Goal: Task Accomplishment & Management: Manage account settings

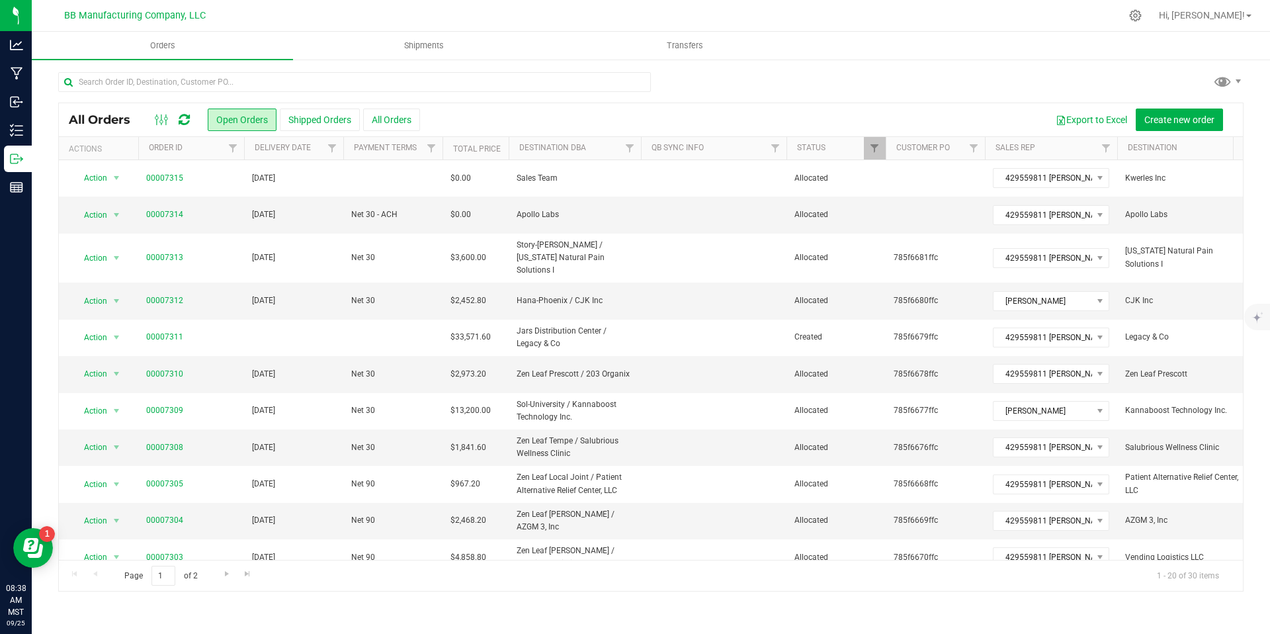
click at [182, 118] on icon at bounding box center [184, 119] width 11 height 13
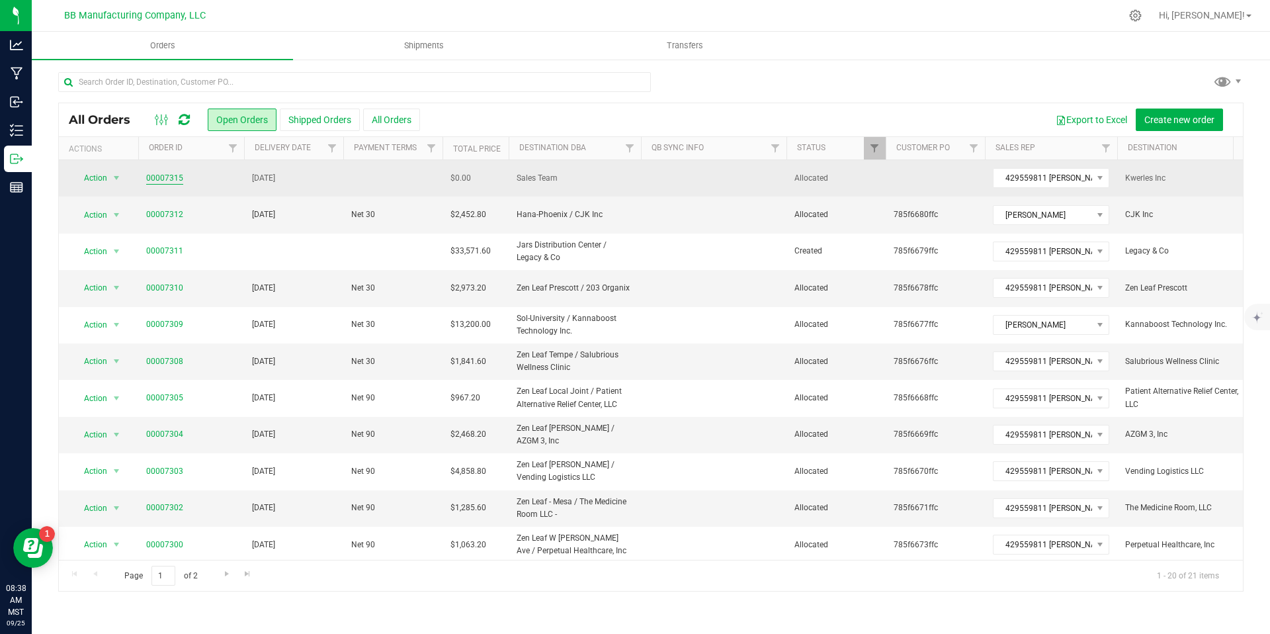
click at [164, 181] on link "00007315" at bounding box center [164, 178] width 37 height 13
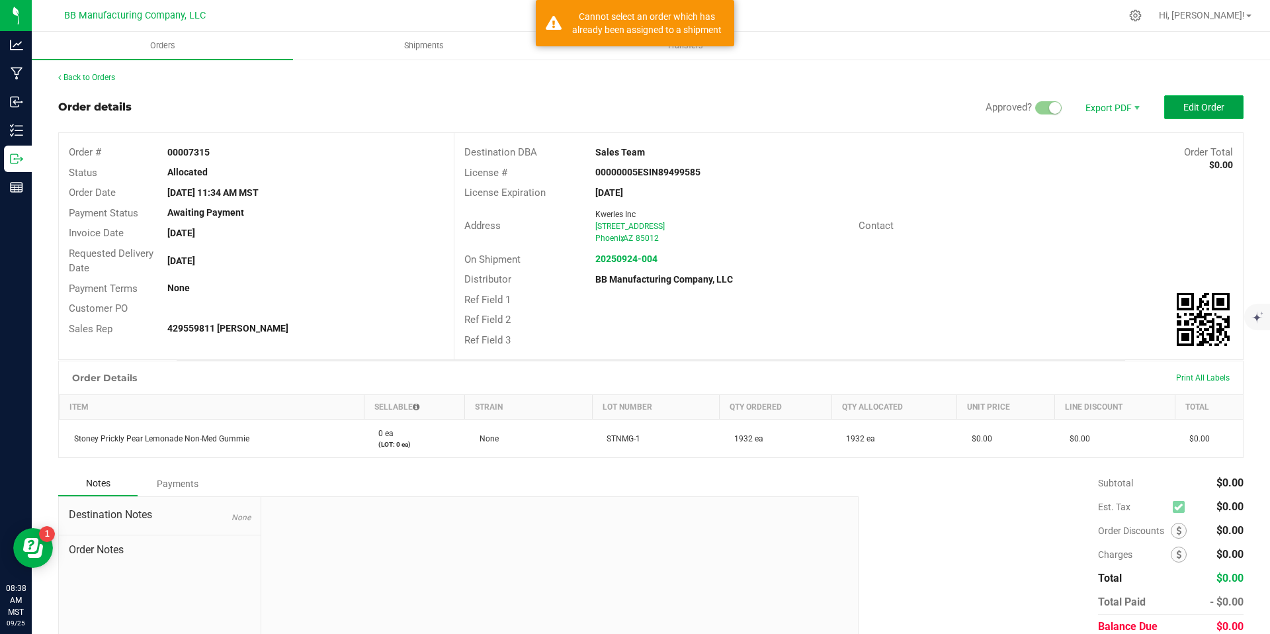
click at [1193, 99] on button "Edit Order" at bounding box center [1203, 107] width 79 height 24
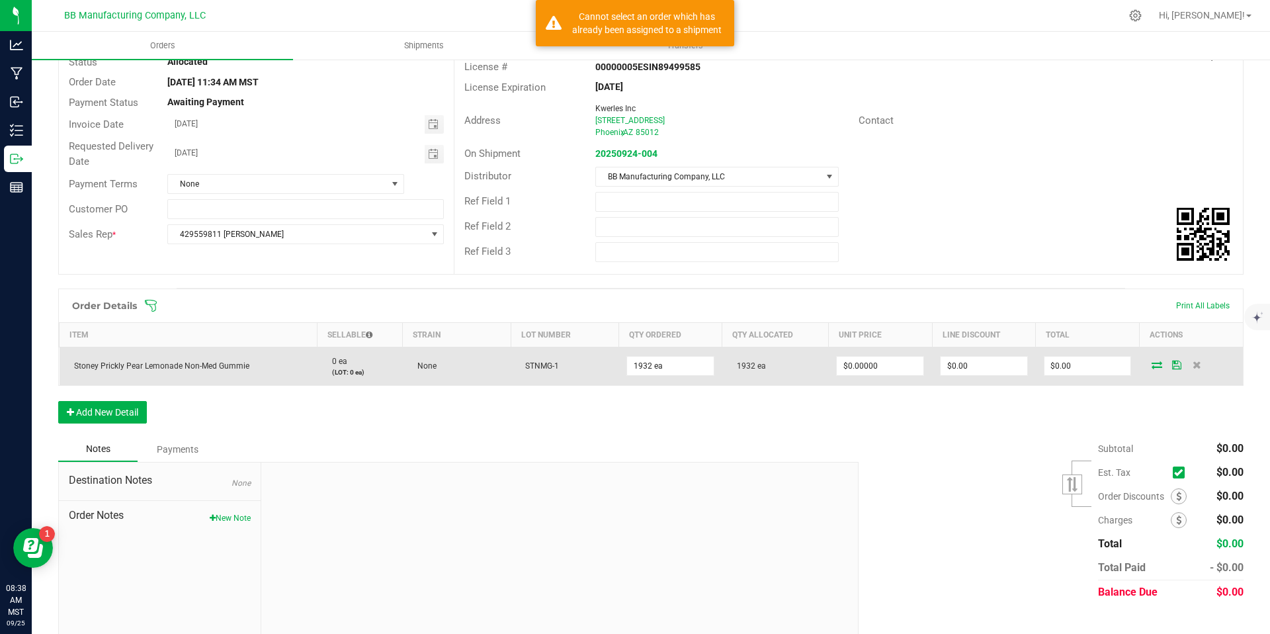
scroll to position [130, 0]
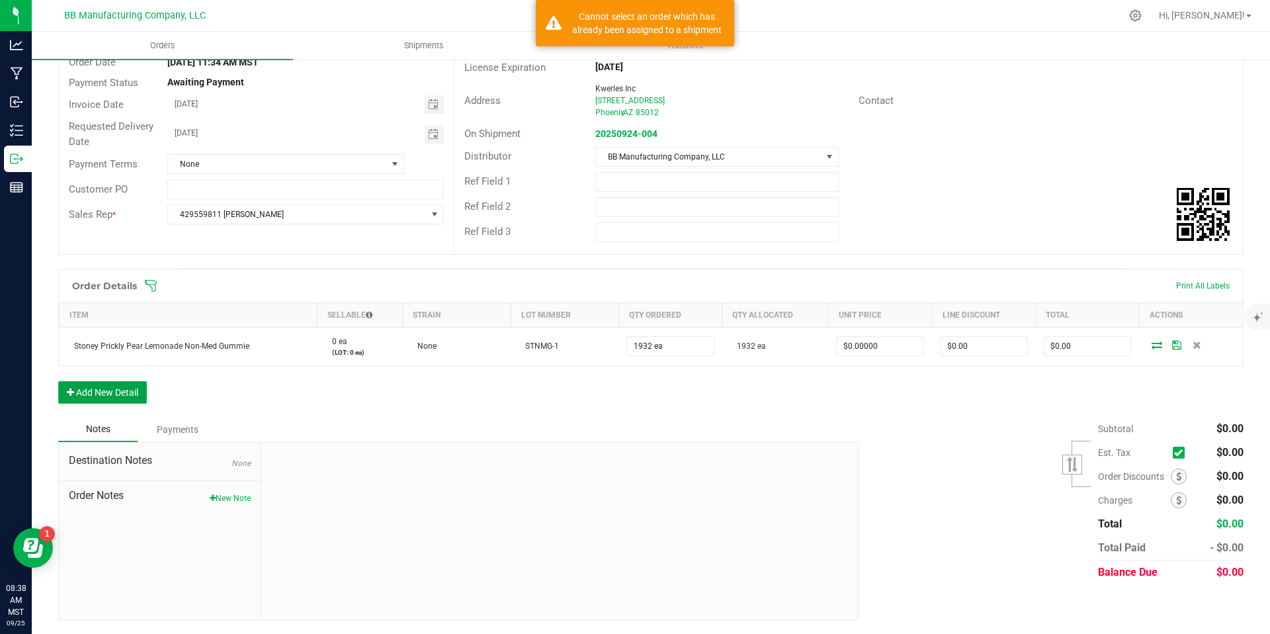
click at [114, 395] on button "Add New Detail" at bounding box center [102, 392] width 89 height 22
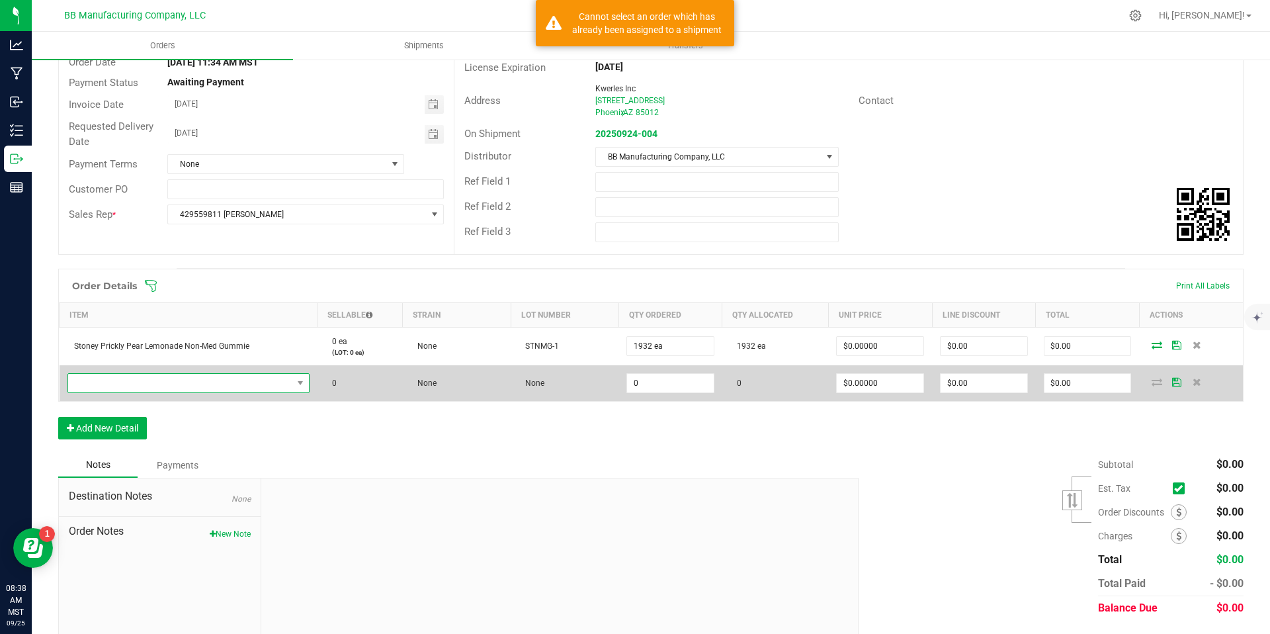
click at [157, 375] on span "NO DATA FOUND" at bounding box center [180, 383] width 224 height 19
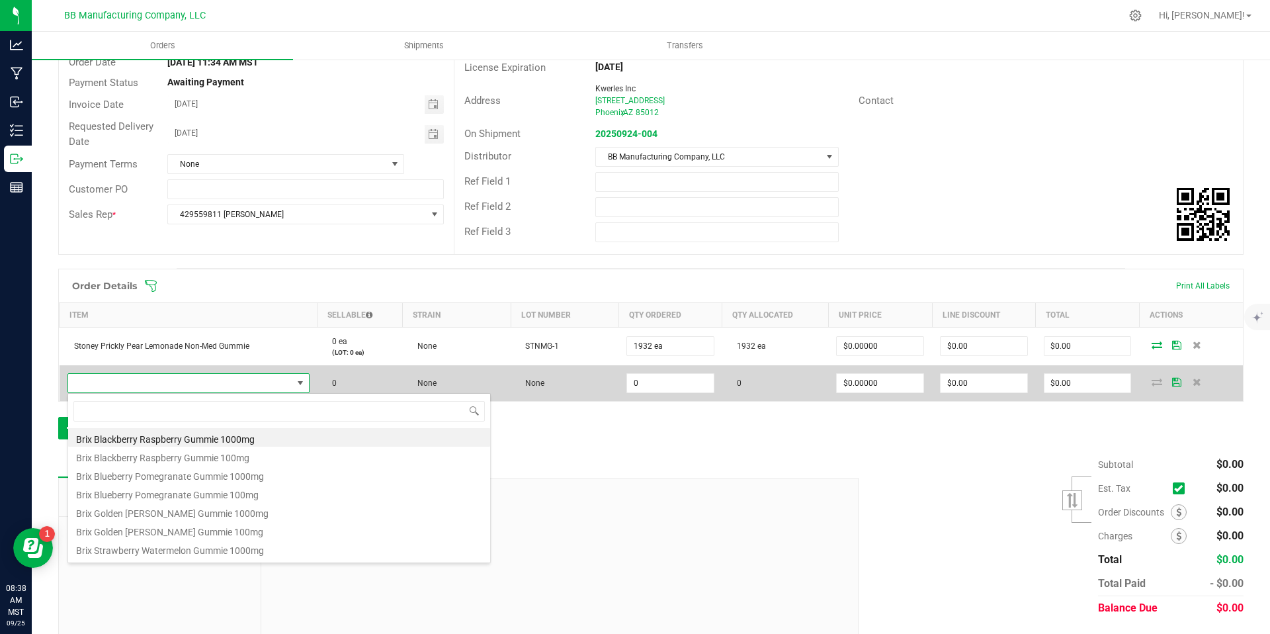
scroll to position [20, 235]
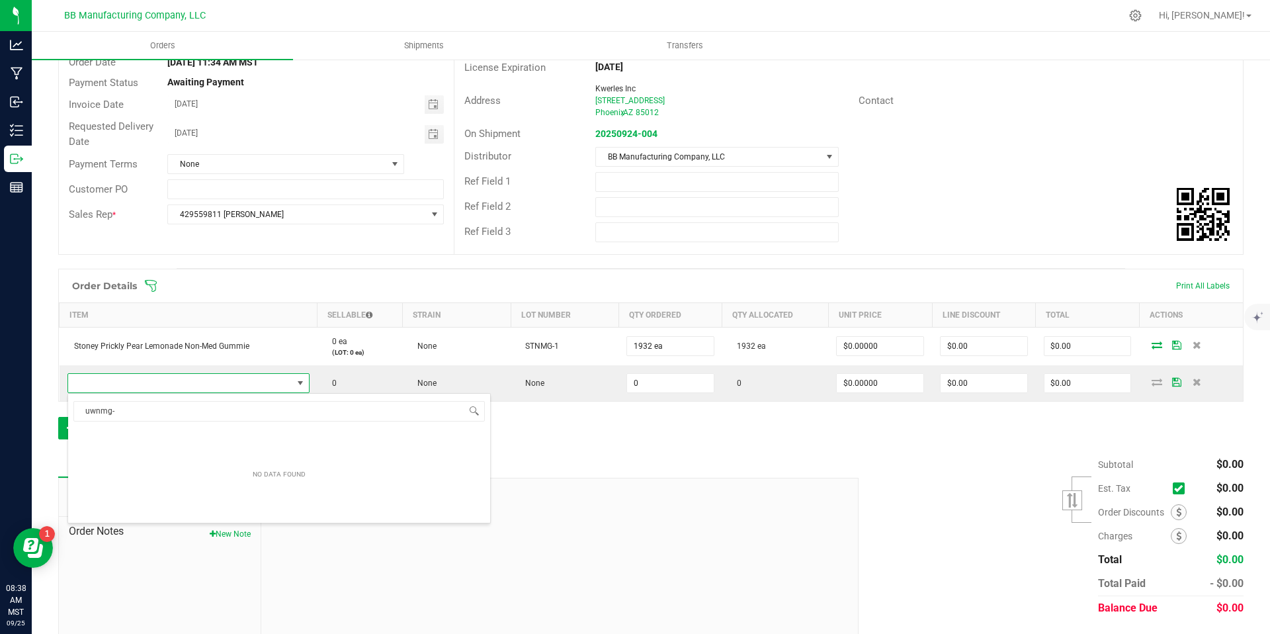
type input "uwnmg-1"
click at [621, 528] on div at bounding box center [559, 566] width 596 height 177
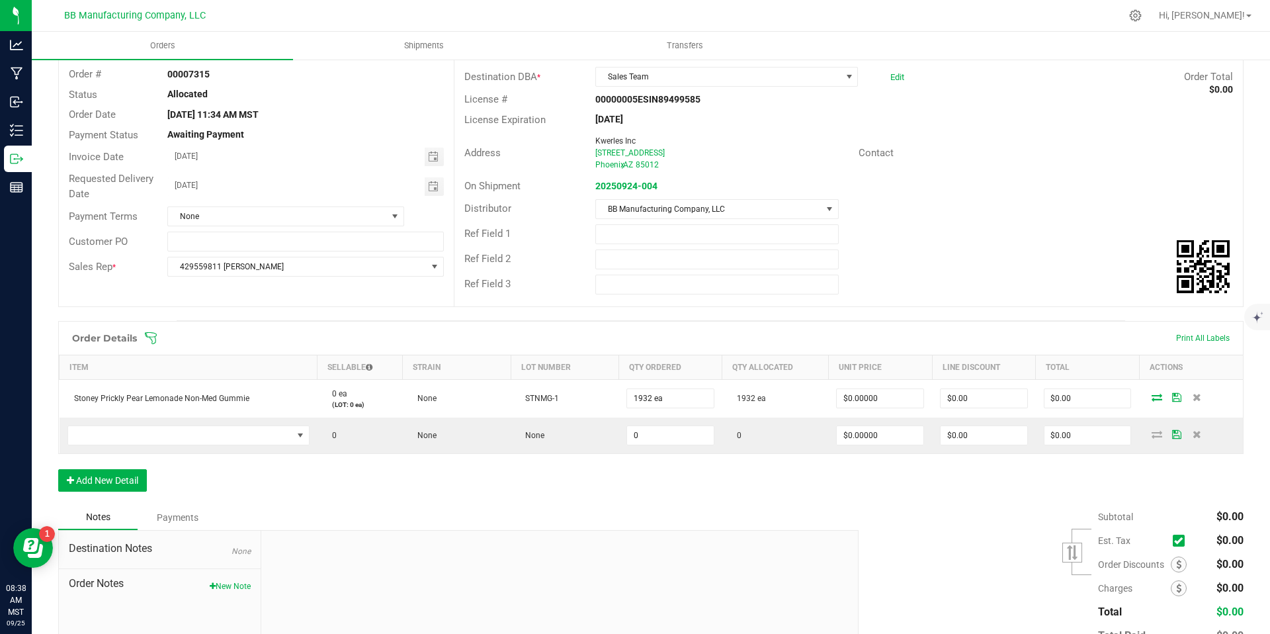
scroll to position [0, 0]
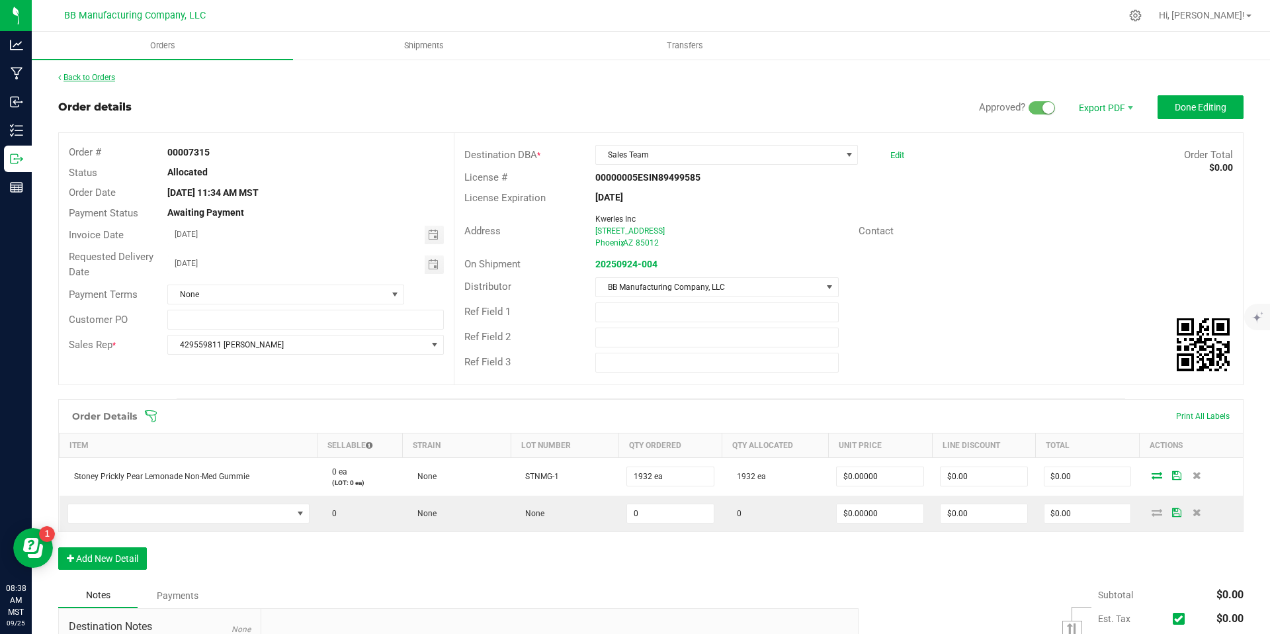
click at [107, 78] on link "Back to Orders" at bounding box center [86, 77] width 57 height 9
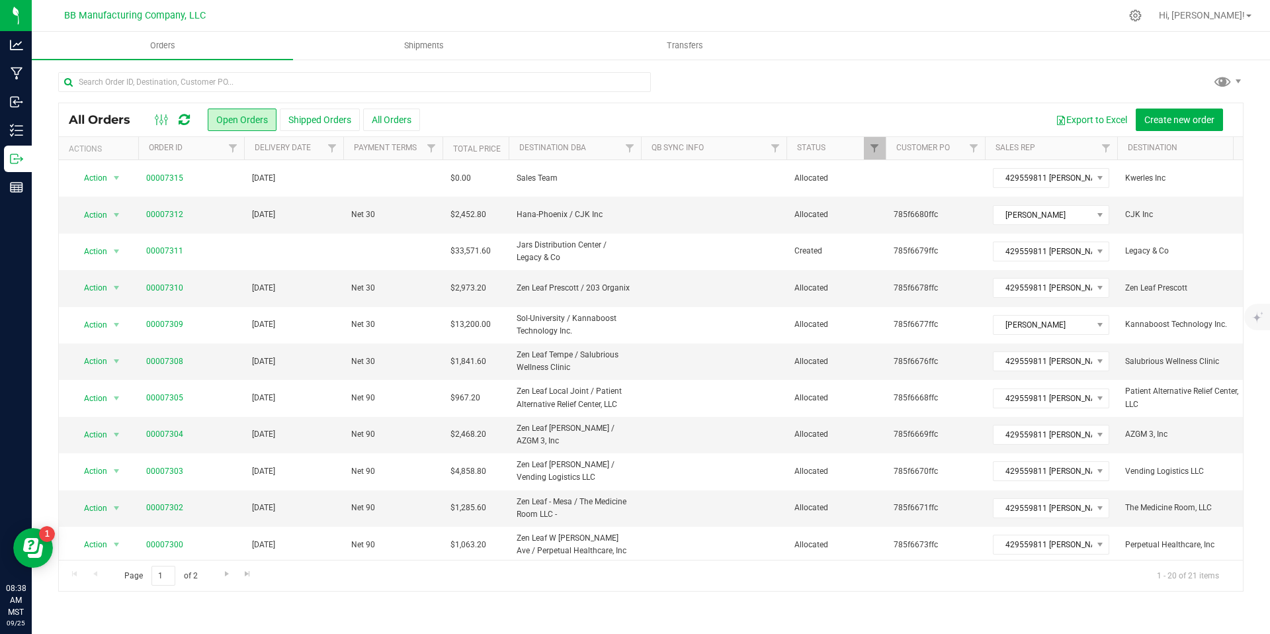
click at [184, 118] on icon at bounding box center [184, 119] width 11 height 13
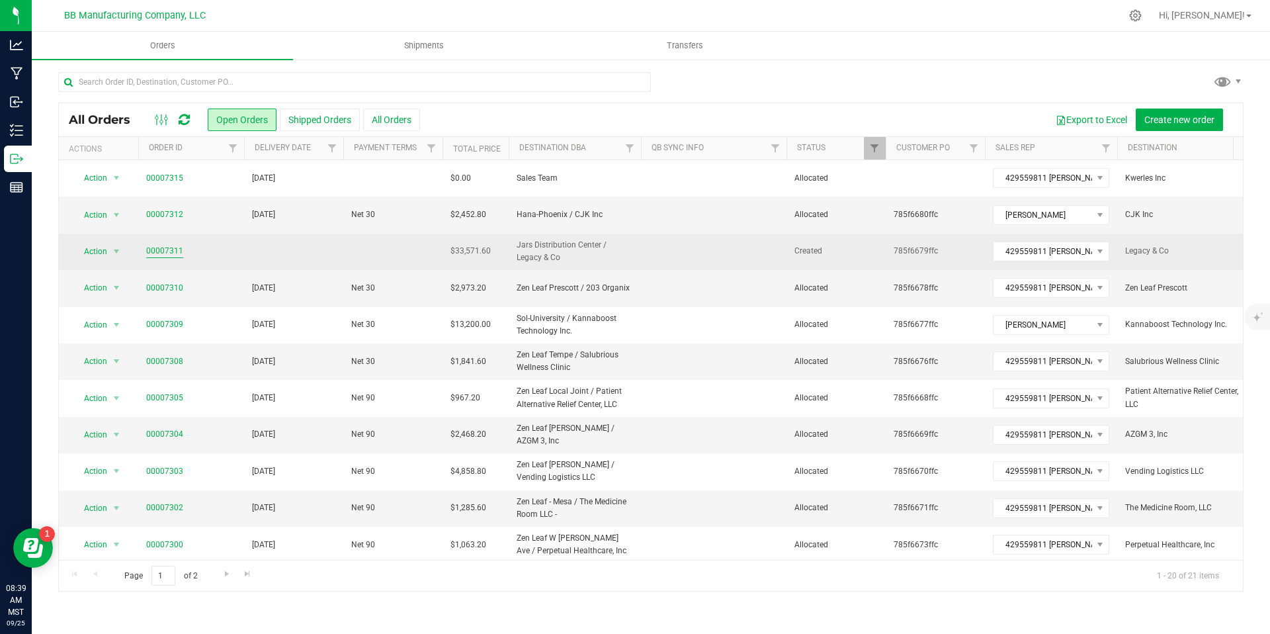
click at [177, 251] on link "00007311" at bounding box center [164, 251] width 37 height 13
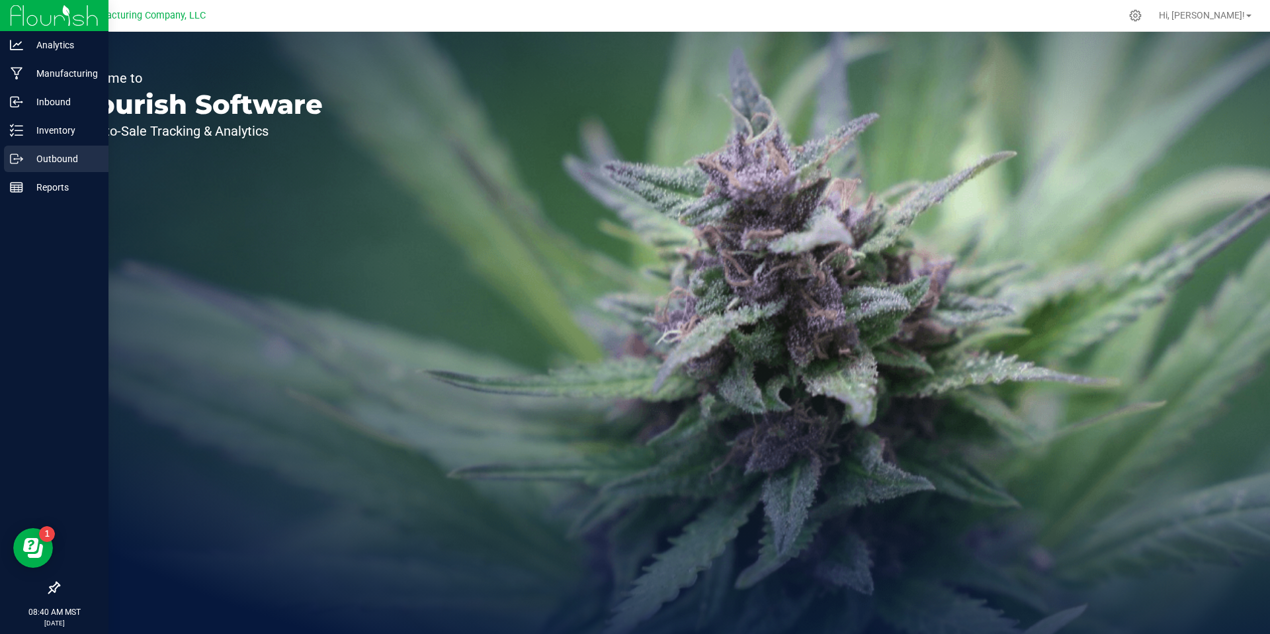
click at [64, 155] on p "Outbound" at bounding box center [62, 159] width 79 height 16
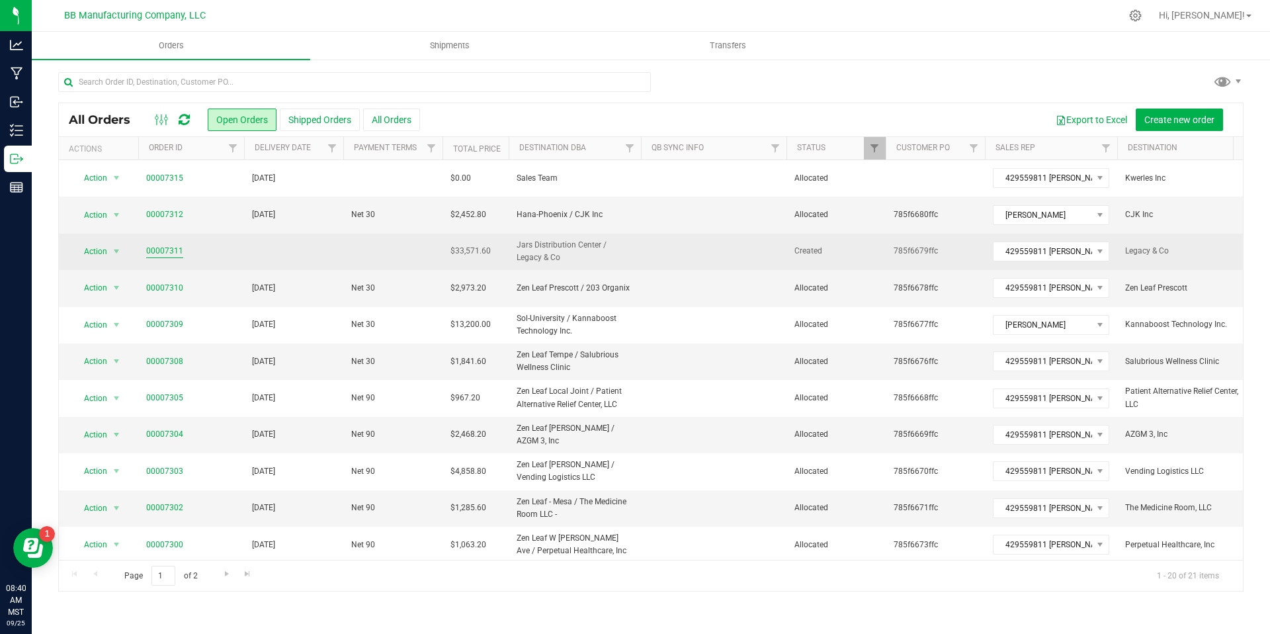
click at [179, 253] on link "00007311" at bounding box center [164, 251] width 37 height 13
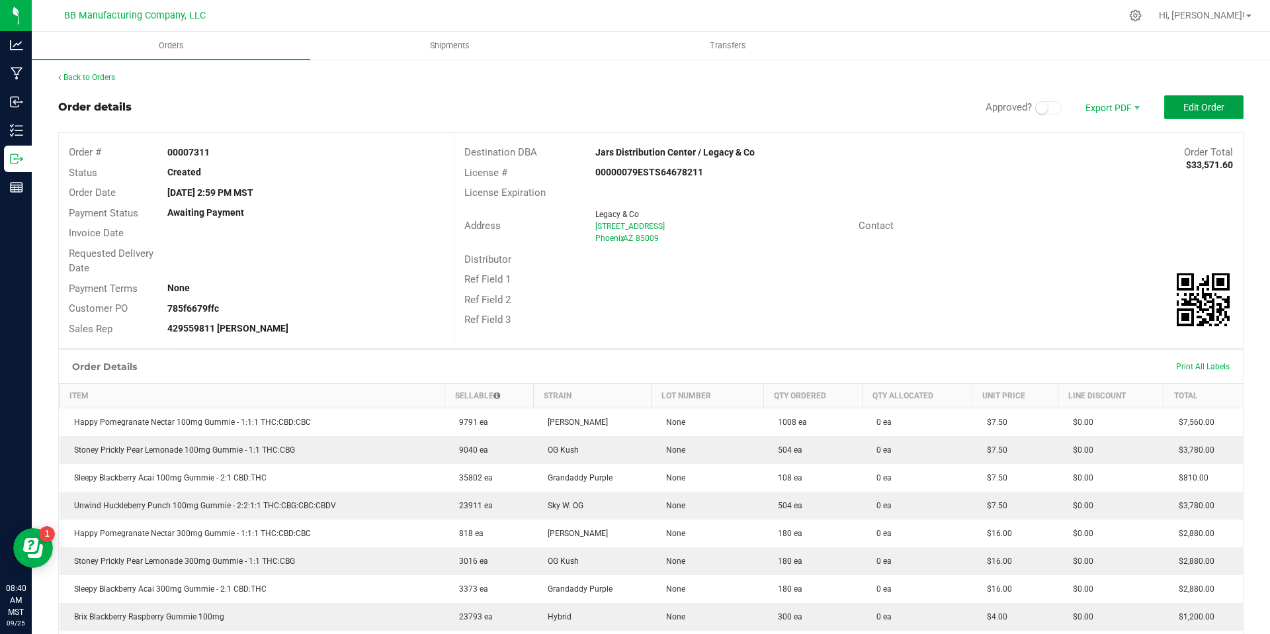
click at [1188, 97] on button "Edit Order" at bounding box center [1203, 107] width 79 height 24
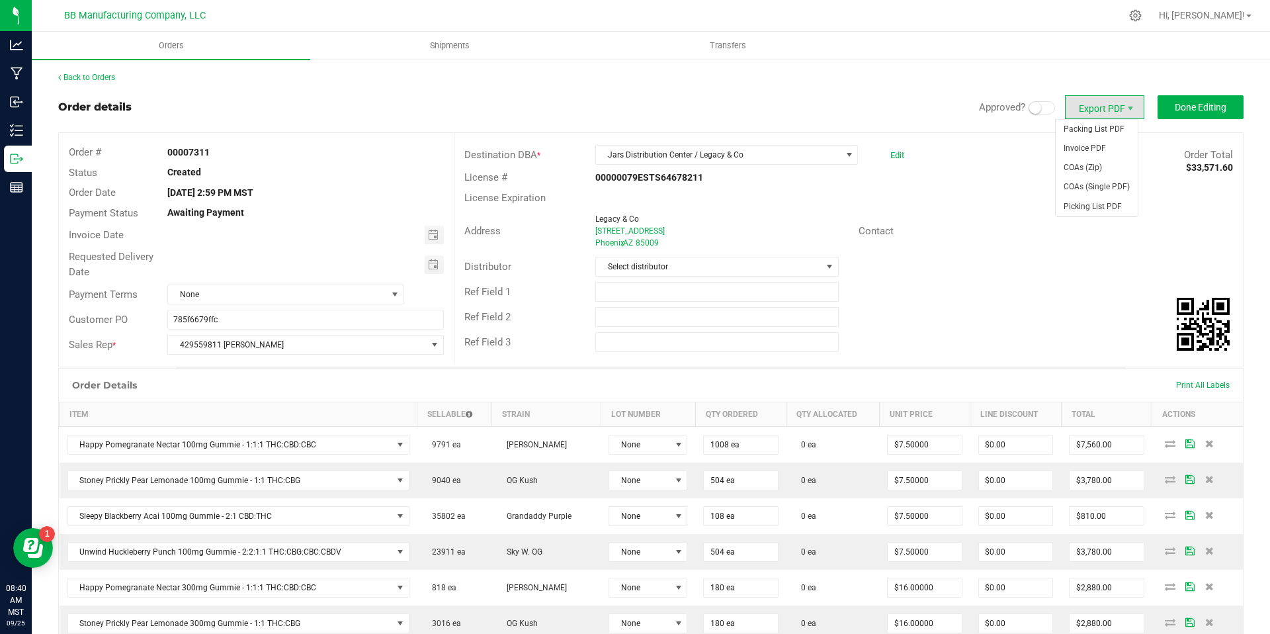
click at [1035, 108] on span at bounding box center [1041, 107] width 26 height 13
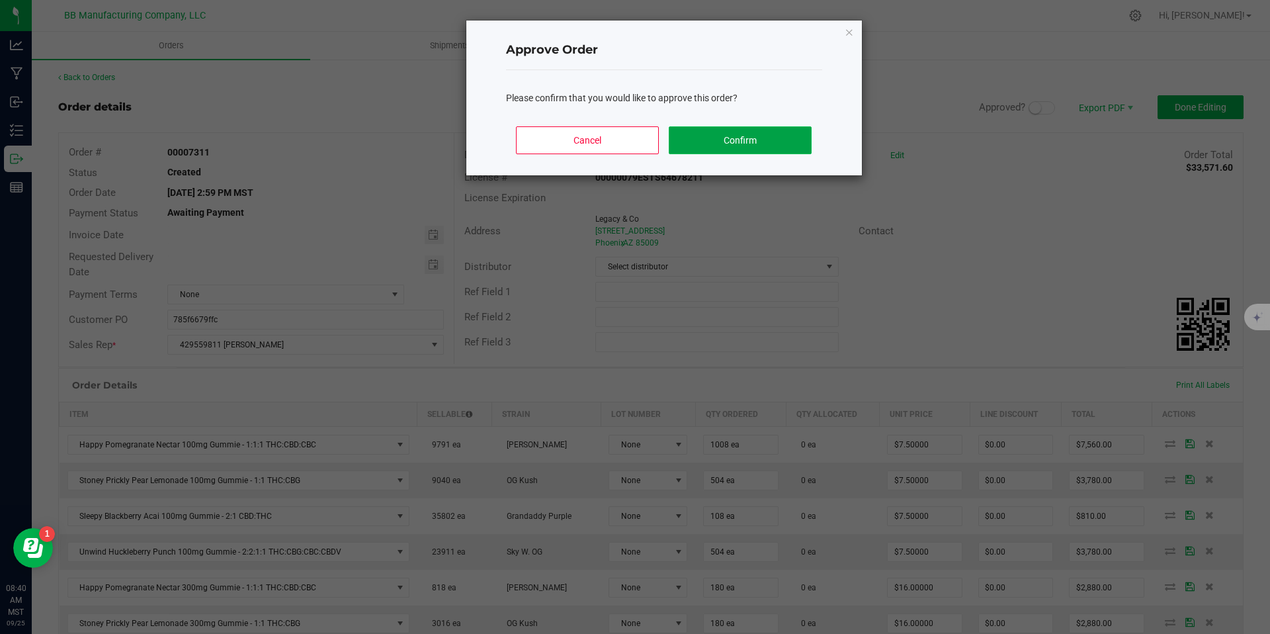
click at [782, 134] on button "Confirm" at bounding box center [740, 140] width 142 height 28
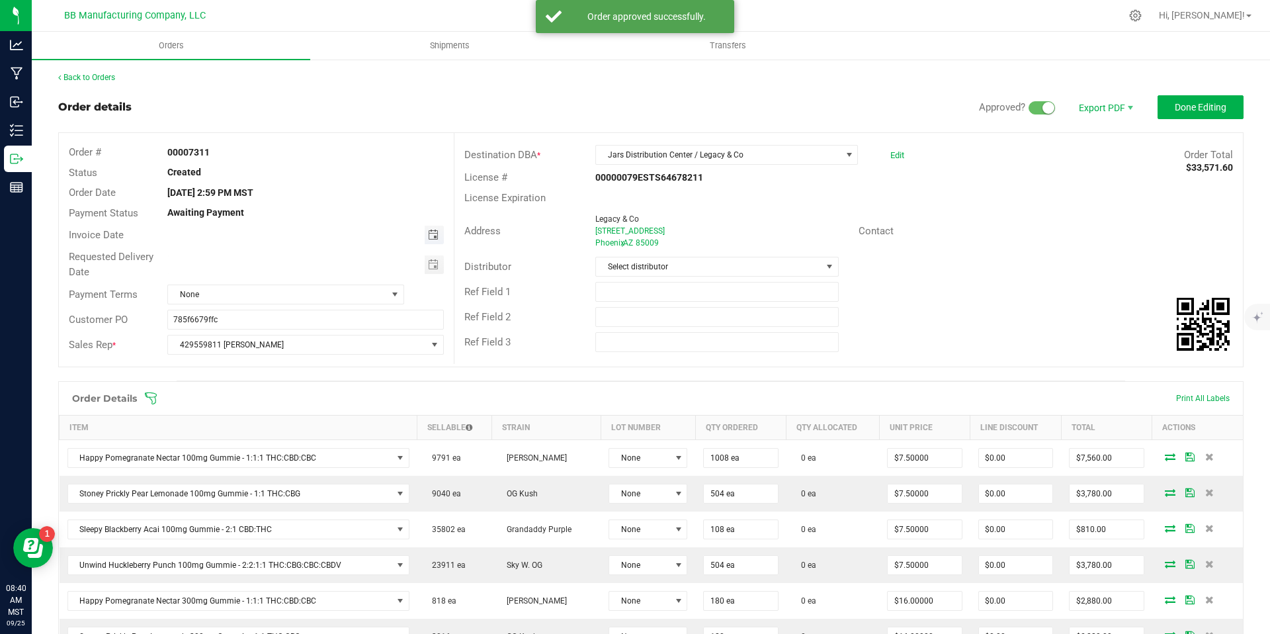
click at [430, 235] on span "Toggle calendar" at bounding box center [433, 234] width 11 height 11
click at [250, 388] on span "29" at bounding box center [246, 385] width 19 height 20
type input "09/29/2025"
click at [429, 264] on span "Toggle calendar" at bounding box center [433, 264] width 11 height 11
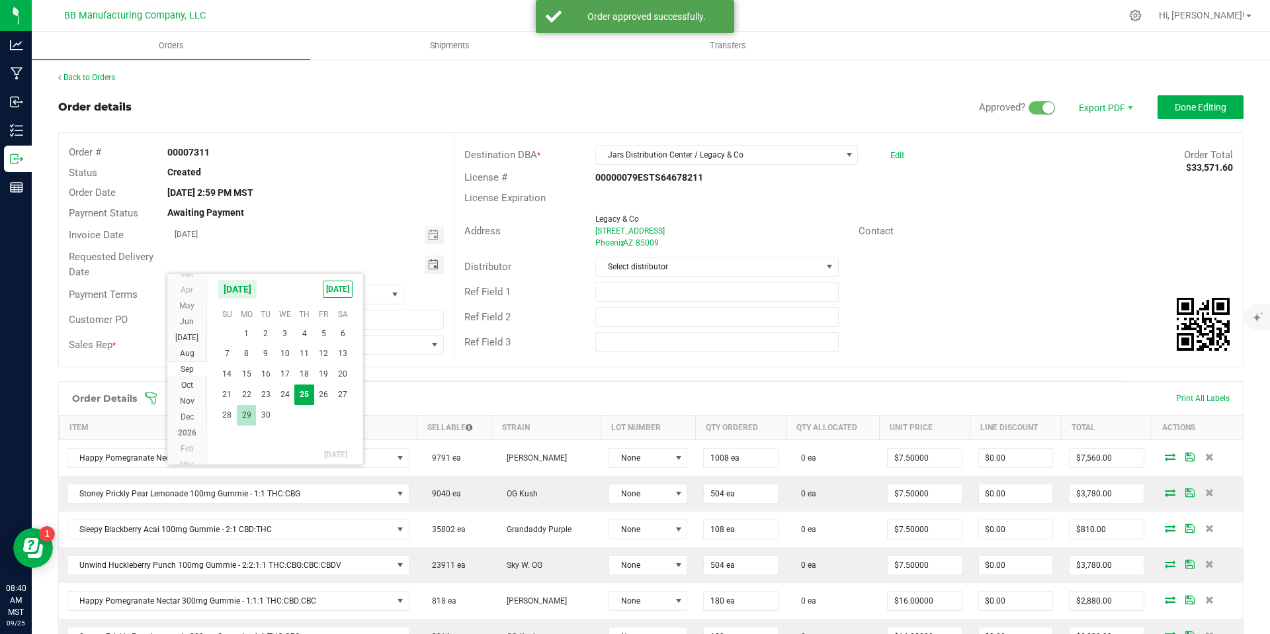
click at [237, 416] on span "29" at bounding box center [246, 415] width 19 height 20
type input "09/29/2025"
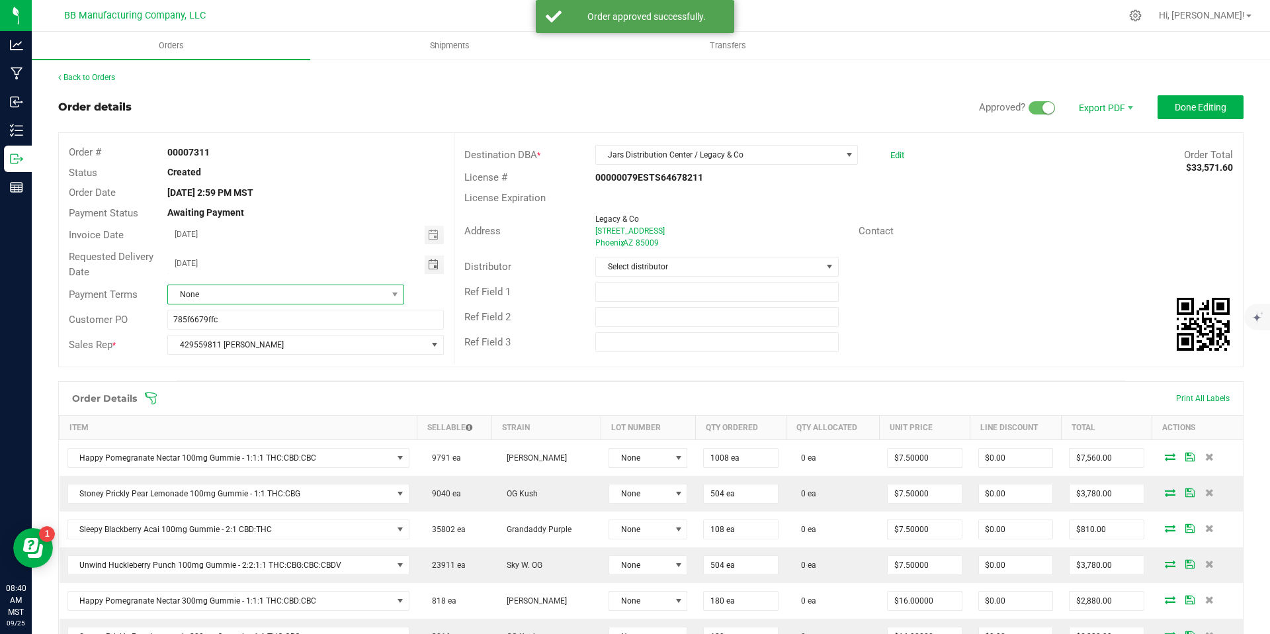
click at [241, 300] on span "None" at bounding box center [277, 294] width 219 height 19
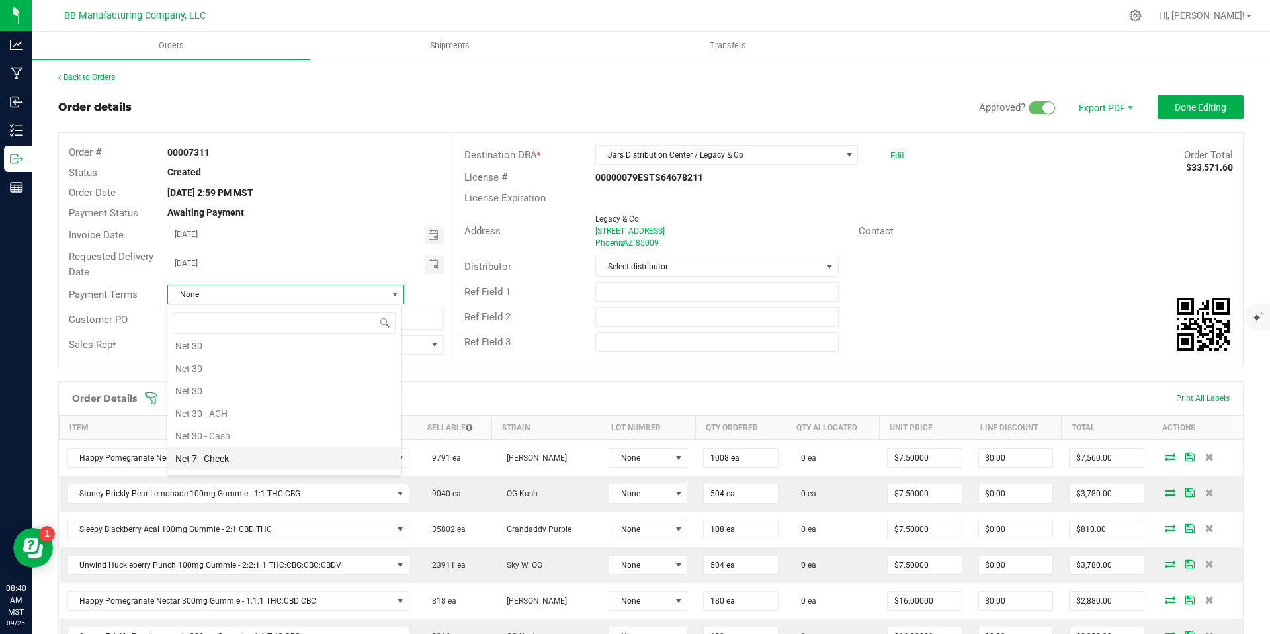
scroll to position [335, 0]
click at [222, 384] on li "Net 30" at bounding box center [283, 375] width 233 height 22
click at [673, 261] on span "Select distributor" at bounding box center [708, 266] width 225 height 19
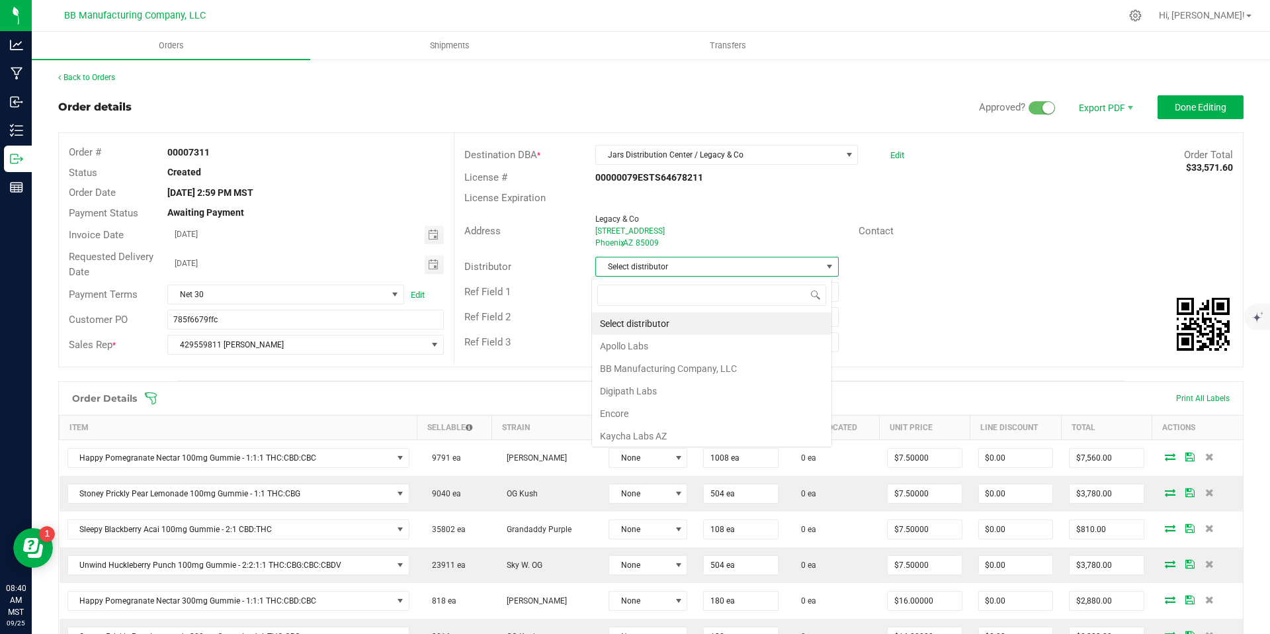
scroll to position [20, 241]
click at [655, 363] on li "BB Manufacturing Company, LLC" at bounding box center [711, 368] width 239 height 22
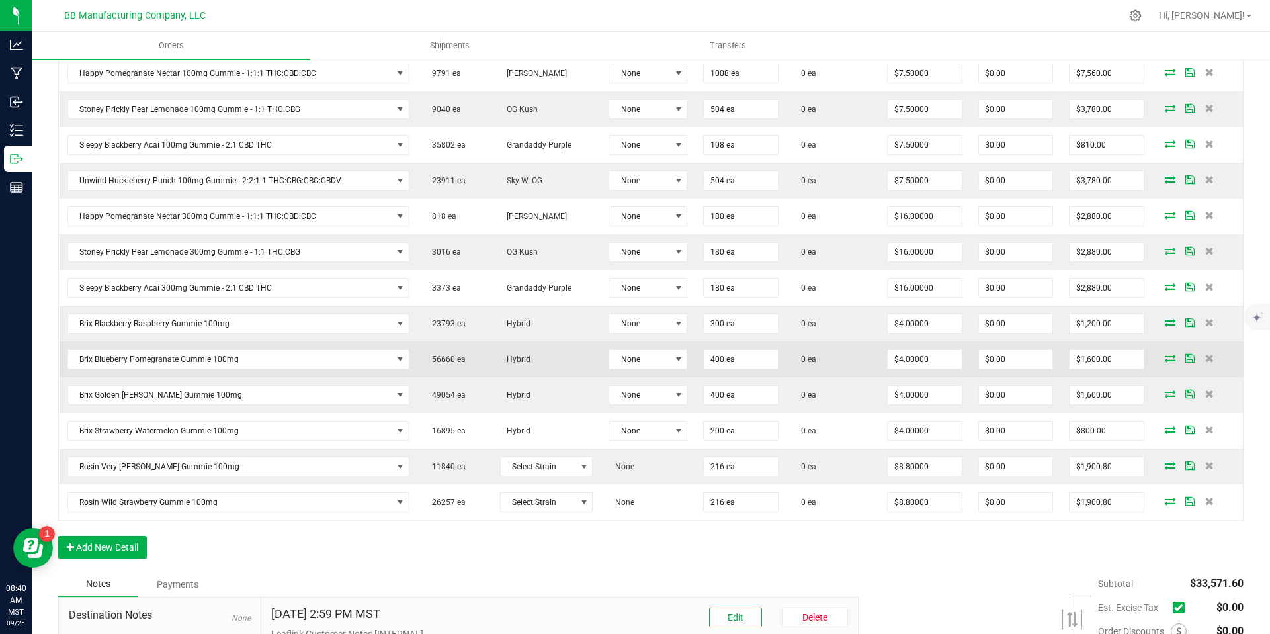
scroll to position [386, 0]
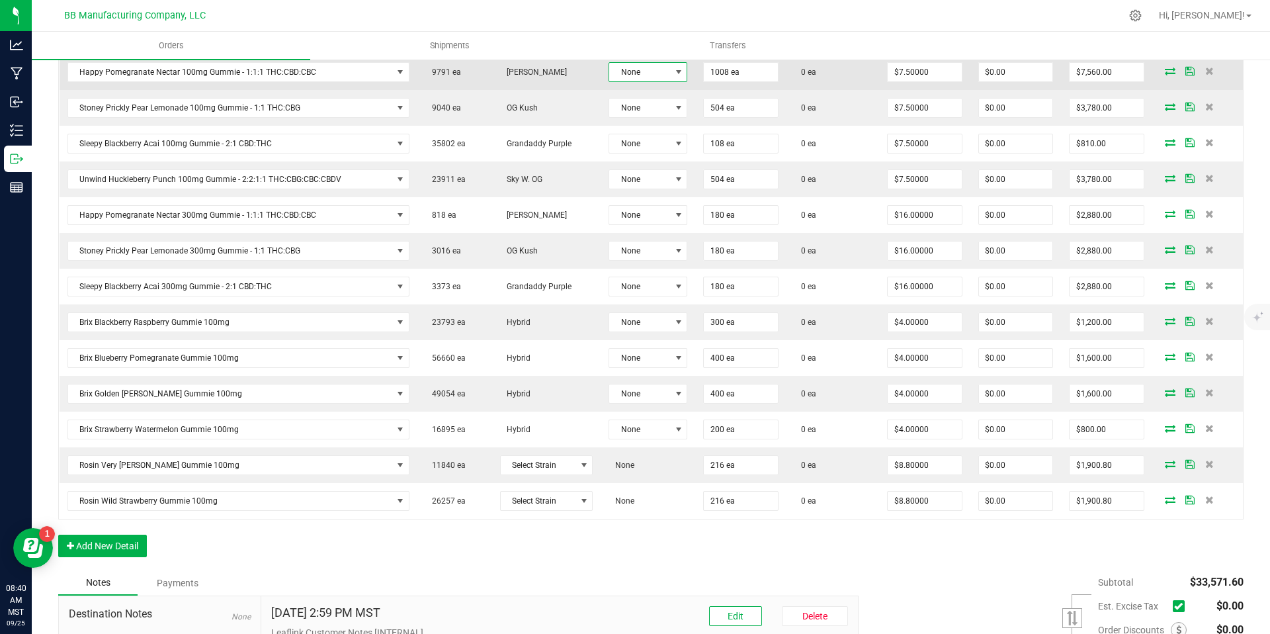
click at [646, 67] on span "None" at bounding box center [639, 72] width 61 height 19
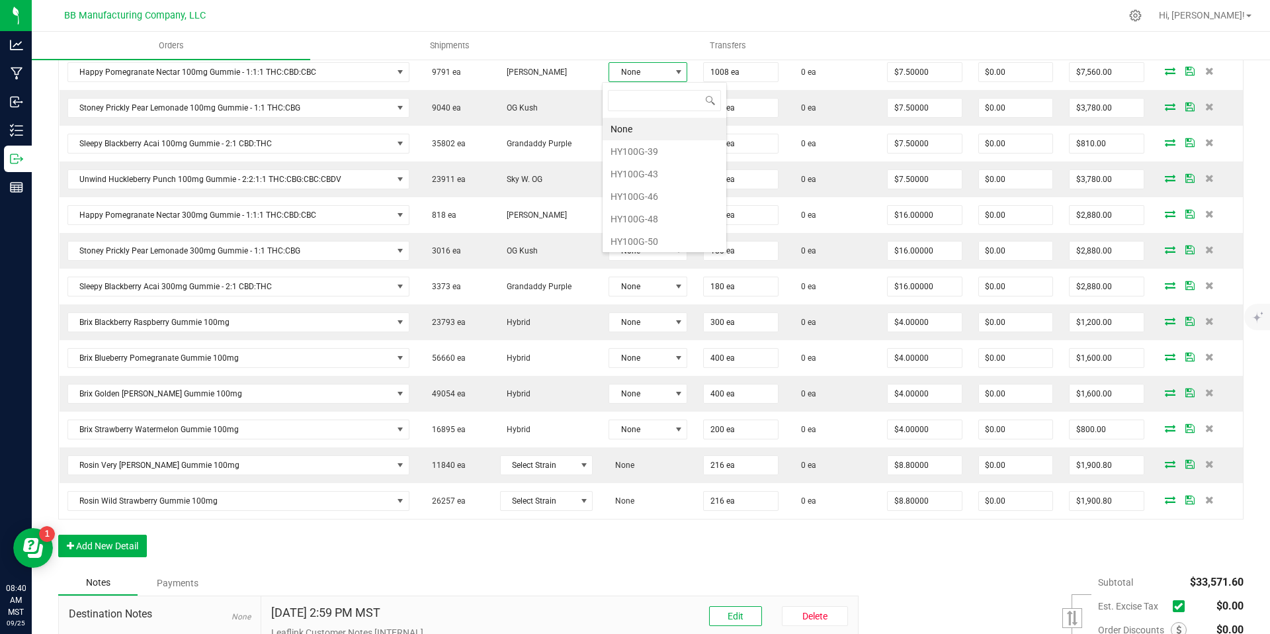
scroll to position [20, 79]
click at [653, 208] on li "HY100G-48" at bounding box center [664, 219] width 124 height 22
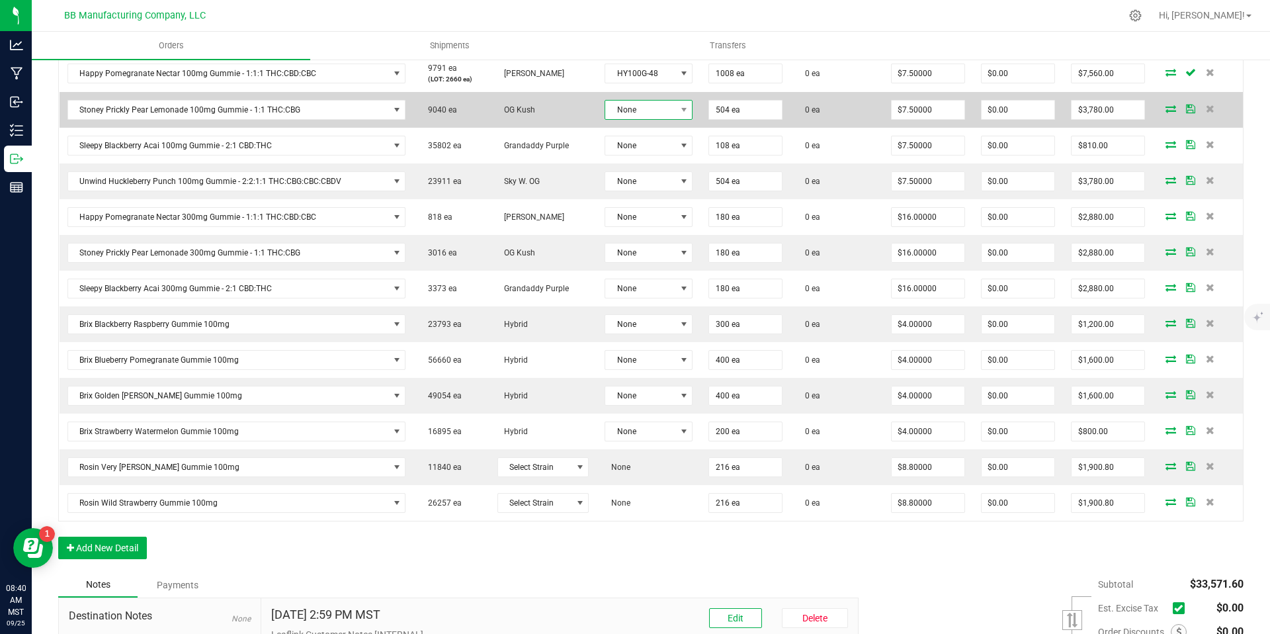
click at [639, 112] on span "None" at bounding box center [640, 110] width 70 height 19
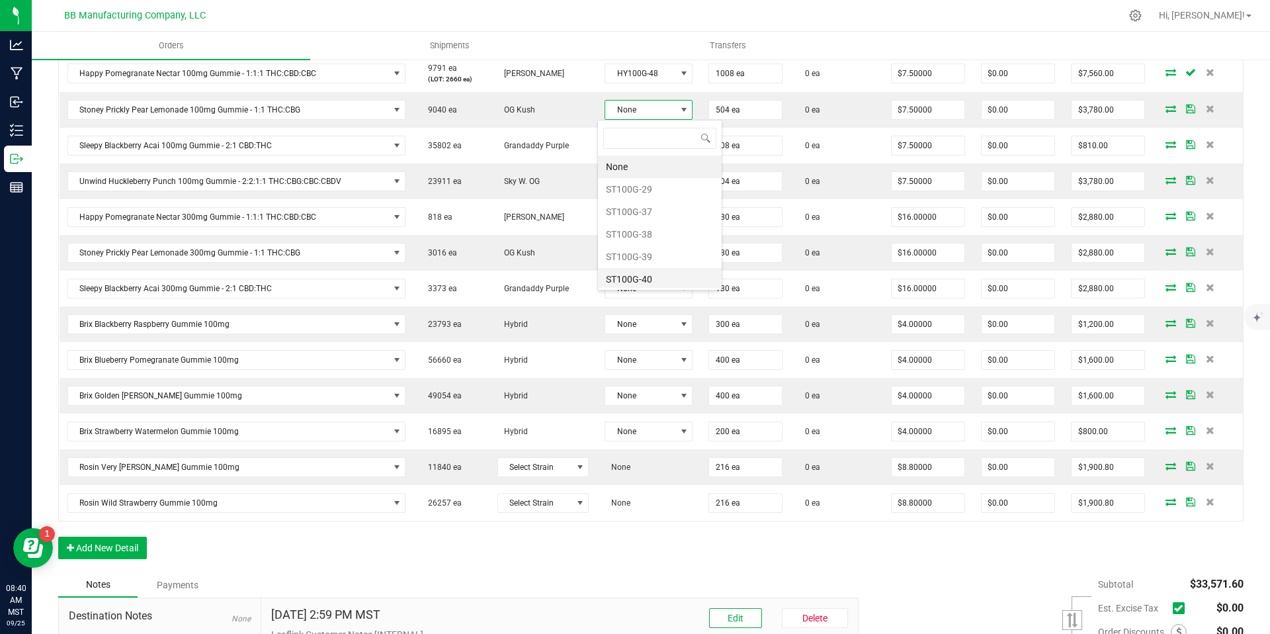
click at [639, 270] on li "ST100G-40" at bounding box center [660, 279] width 124 height 22
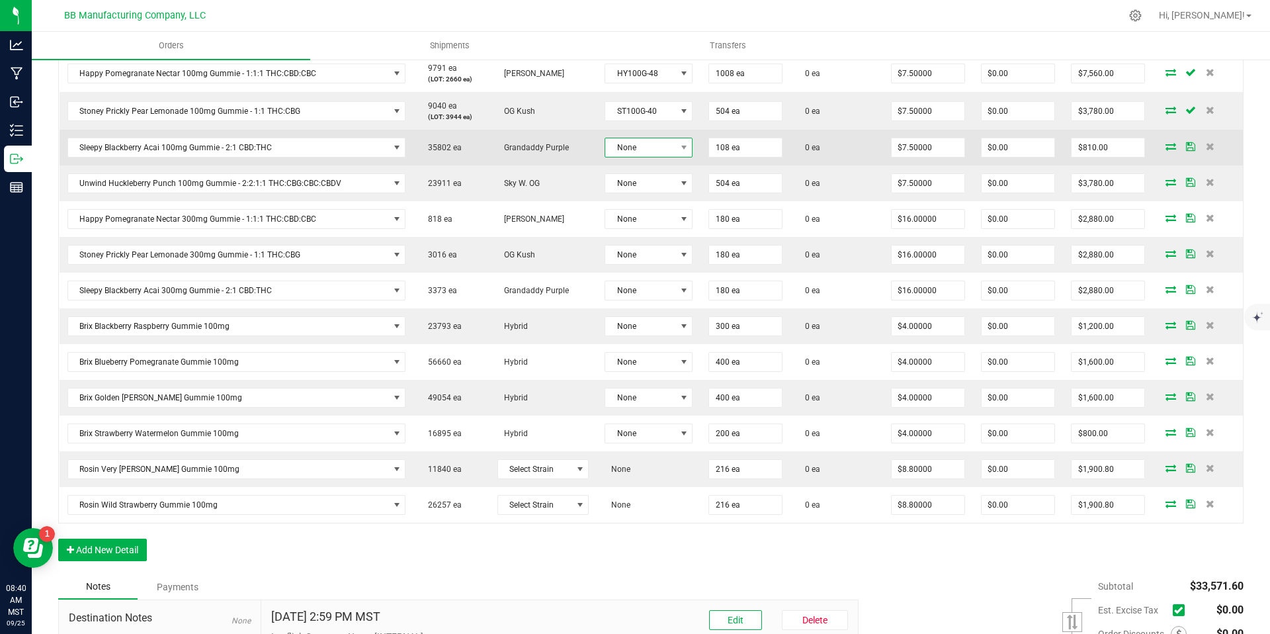
click at [635, 150] on span "None" at bounding box center [640, 147] width 70 height 19
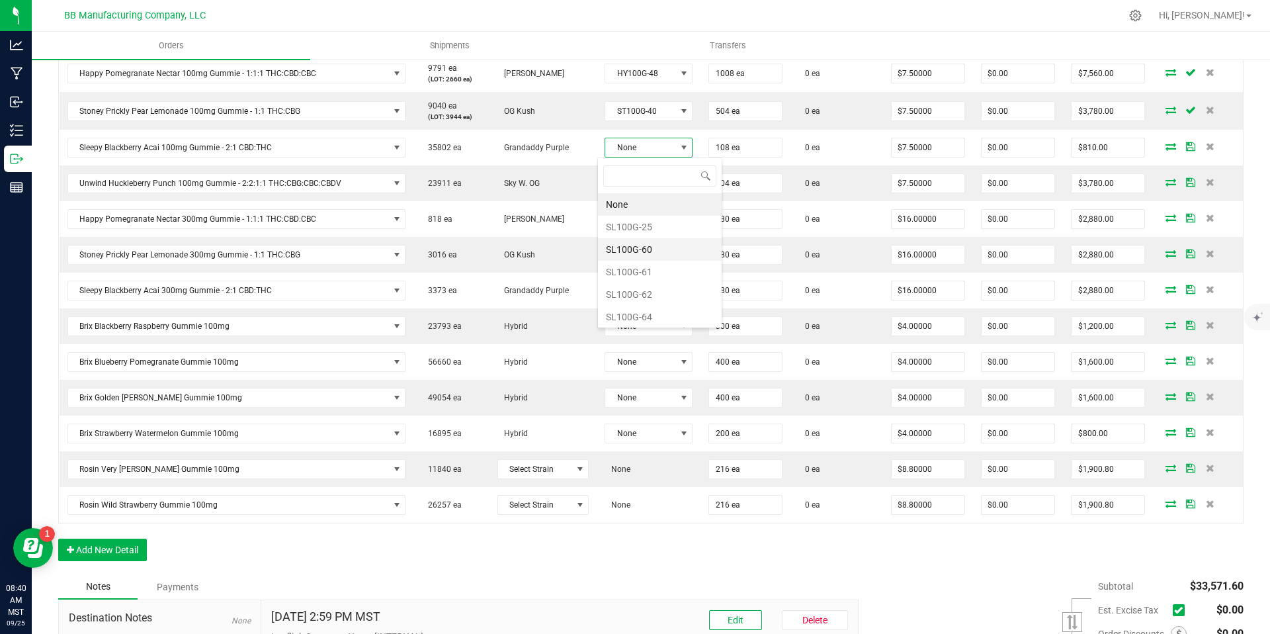
click at [641, 255] on li "SL100G-60" at bounding box center [660, 249] width 124 height 22
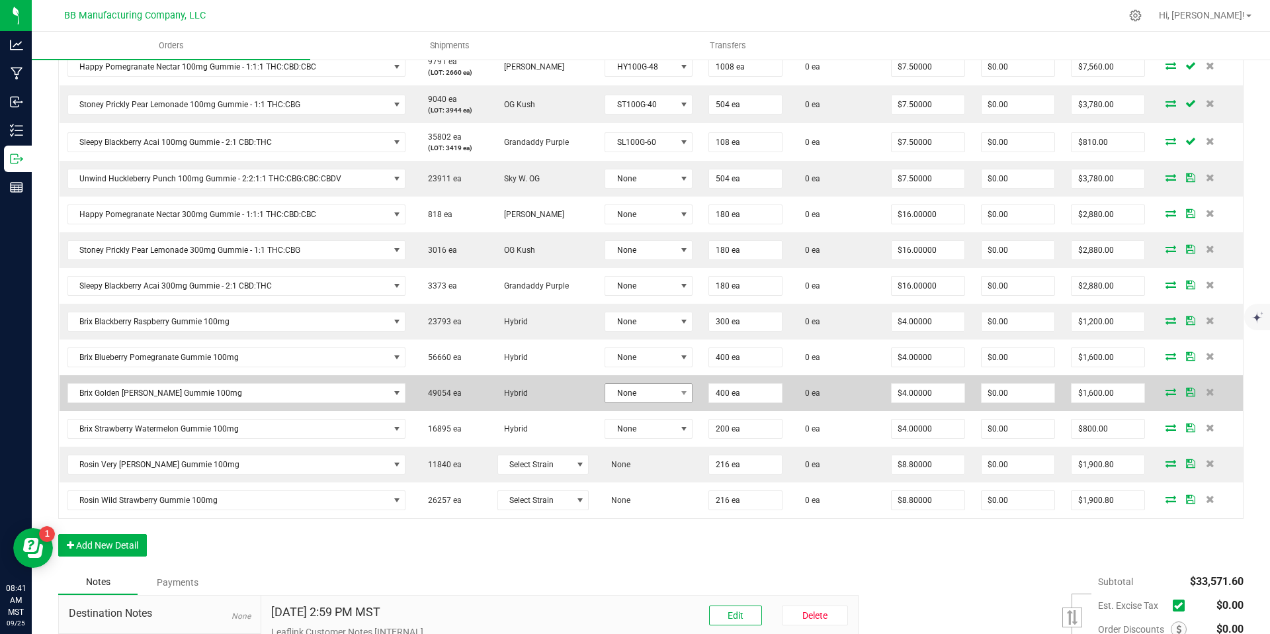
scroll to position [375, 0]
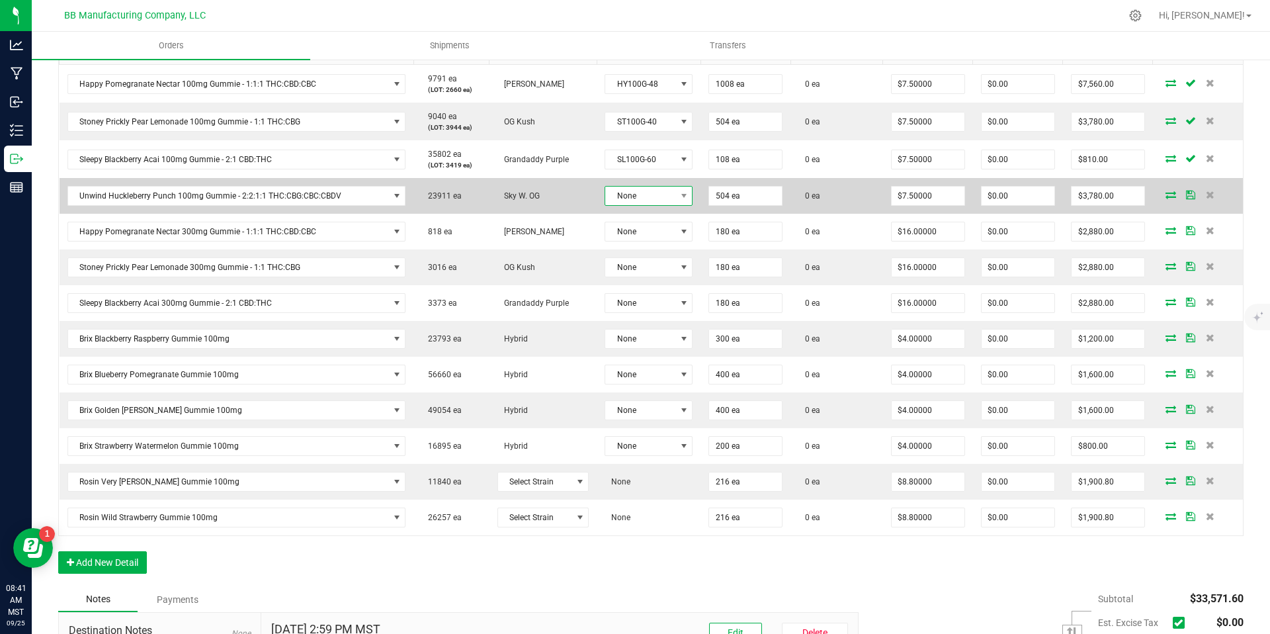
click at [647, 201] on span "None" at bounding box center [640, 195] width 70 height 19
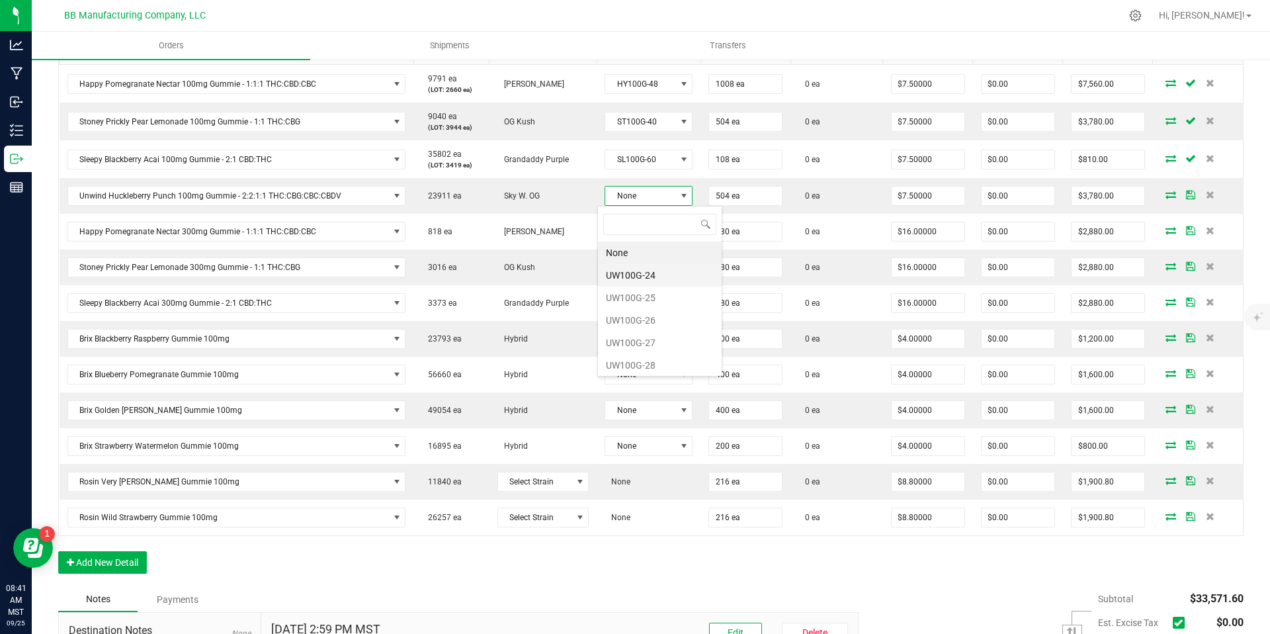
click at [649, 276] on li "UW100G-24" at bounding box center [660, 275] width 124 height 22
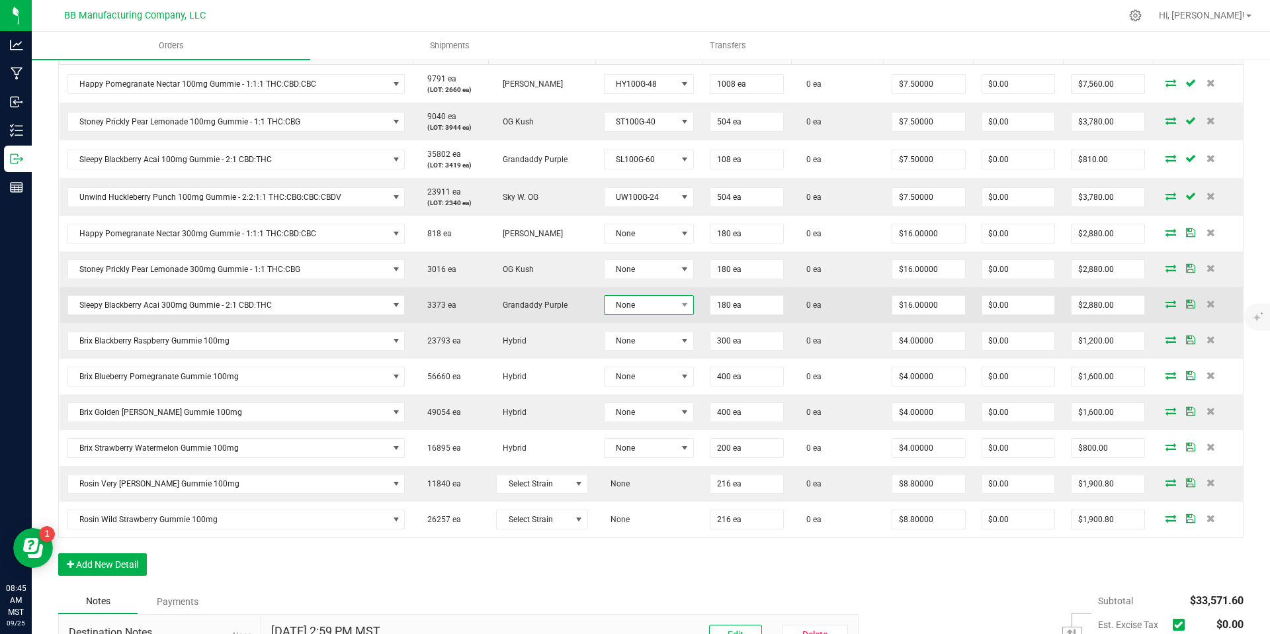
click at [676, 307] on span at bounding box center [684, 305] width 17 height 19
click at [532, 315] on td "Grandaddy Purple" at bounding box center [541, 305] width 107 height 36
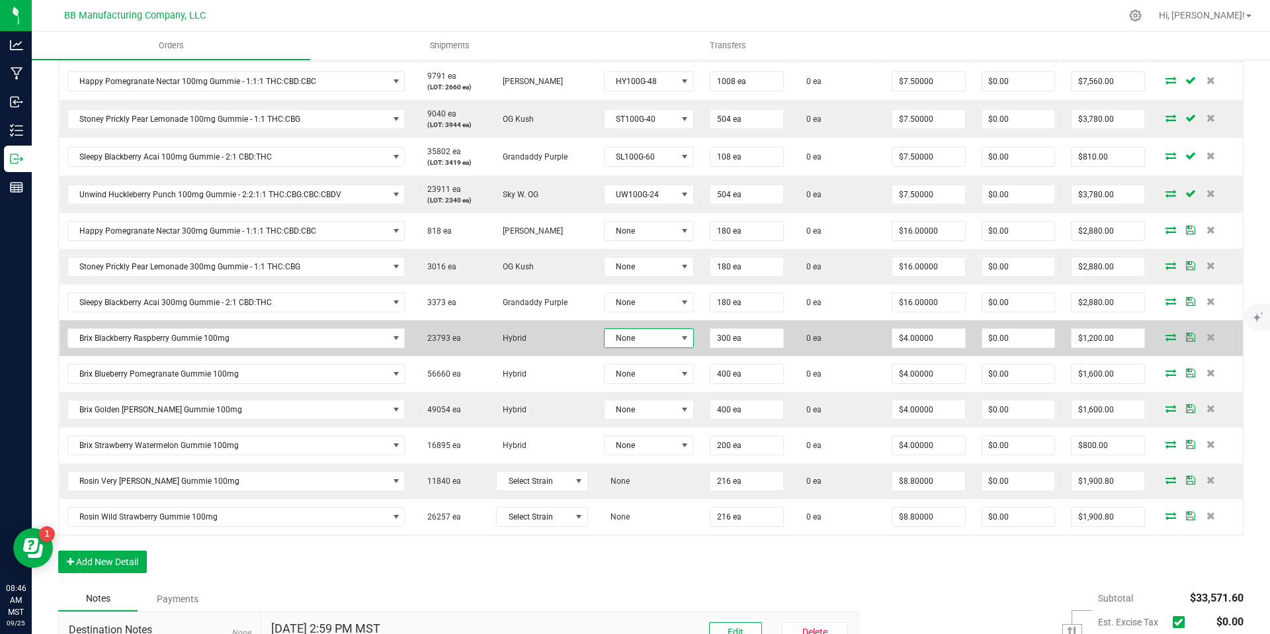
click at [644, 343] on span "None" at bounding box center [640, 338] width 72 height 19
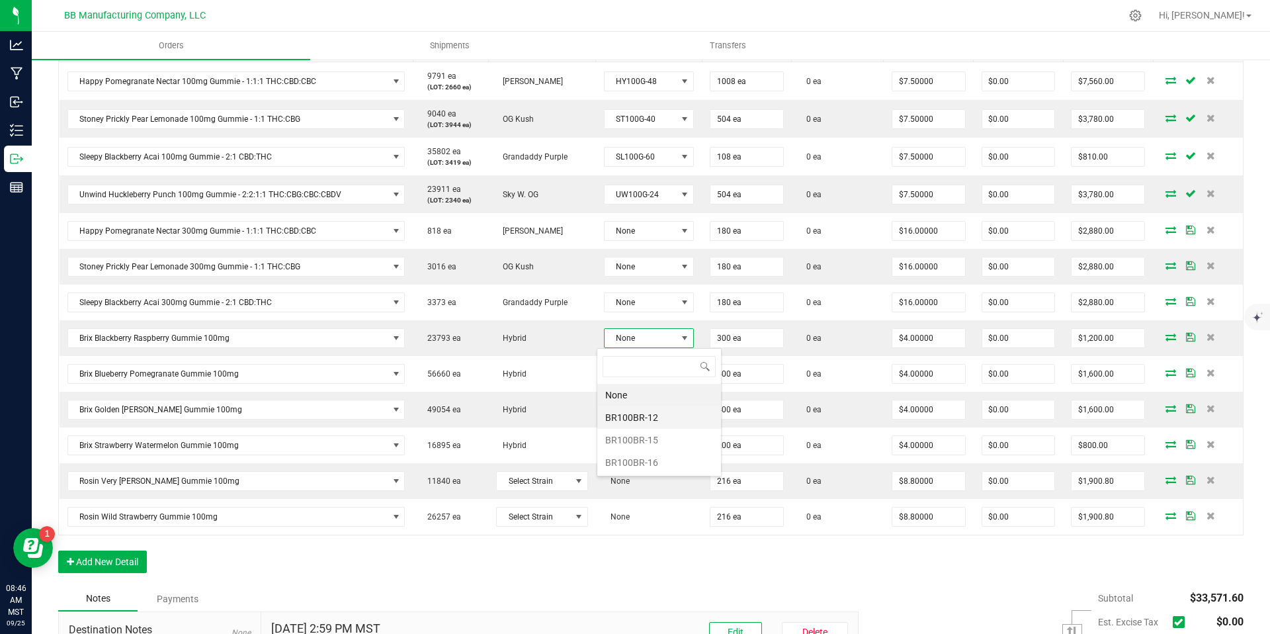
scroll to position [20, 89]
click at [652, 421] on li "BR100BR-12" at bounding box center [659, 417] width 124 height 22
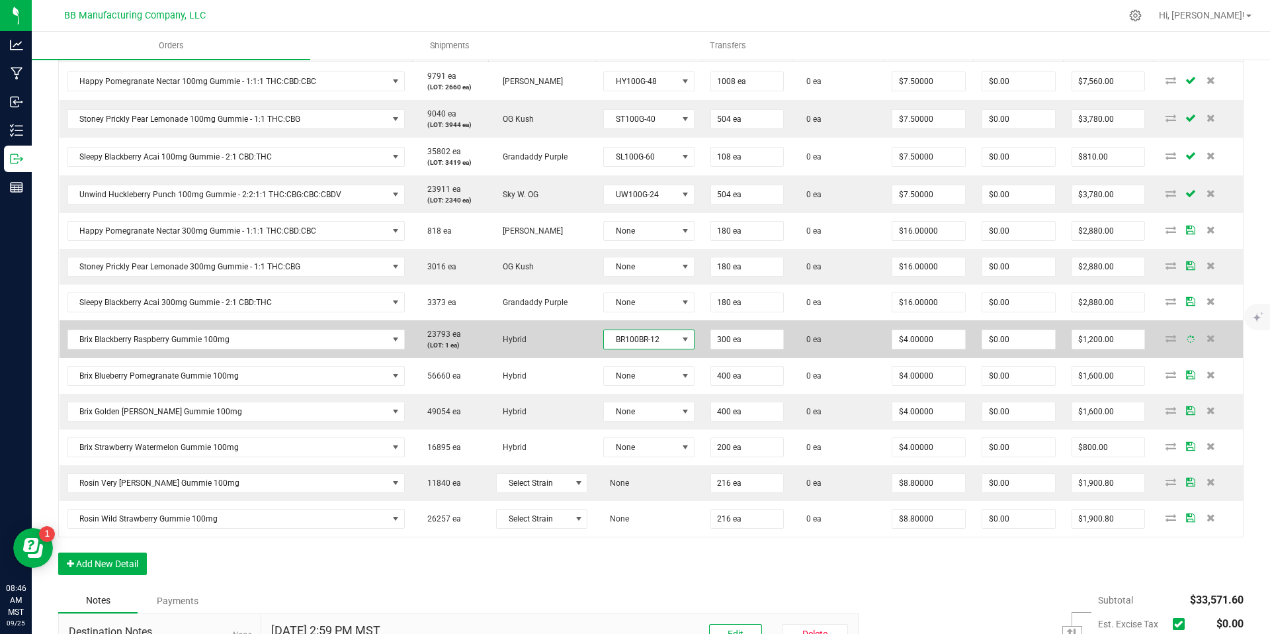
click at [649, 340] on span "BR100BR-12" at bounding box center [640, 339] width 73 height 19
click at [642, 331] on span "BR100BR-12" at bounding box center [640, 339] width 73 height 19
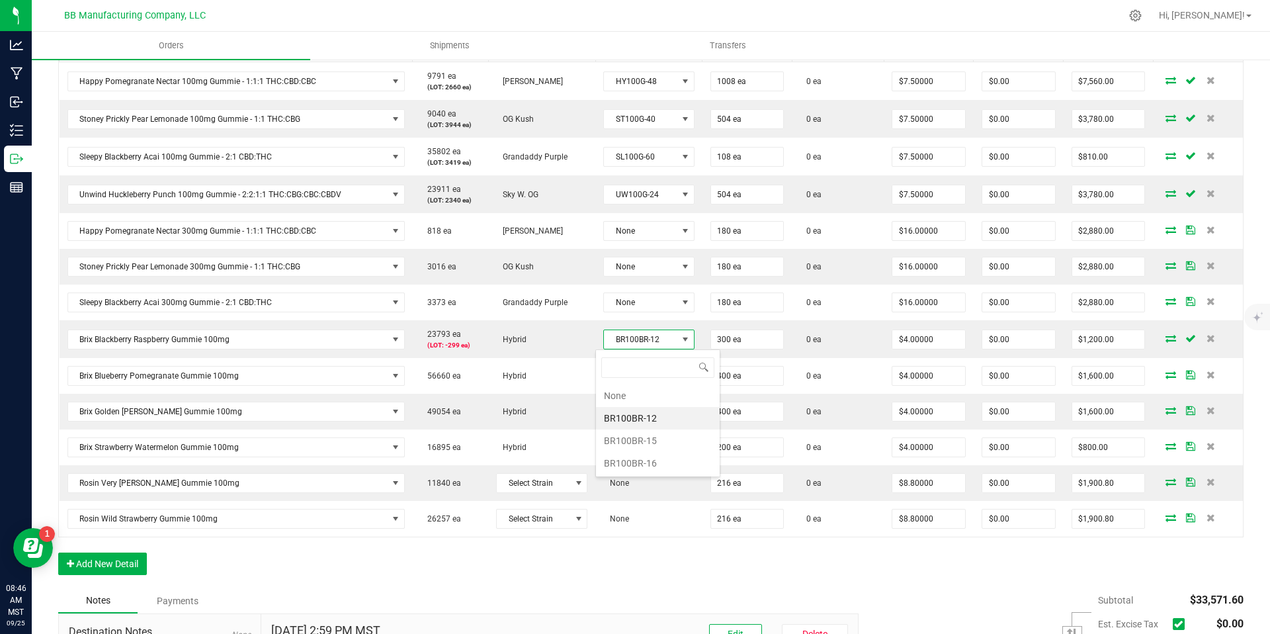
scroll to position [20, 91]
click at [634, 436] on li "BR100BR-15" at bounding box center [658, 440] width 124 height 22
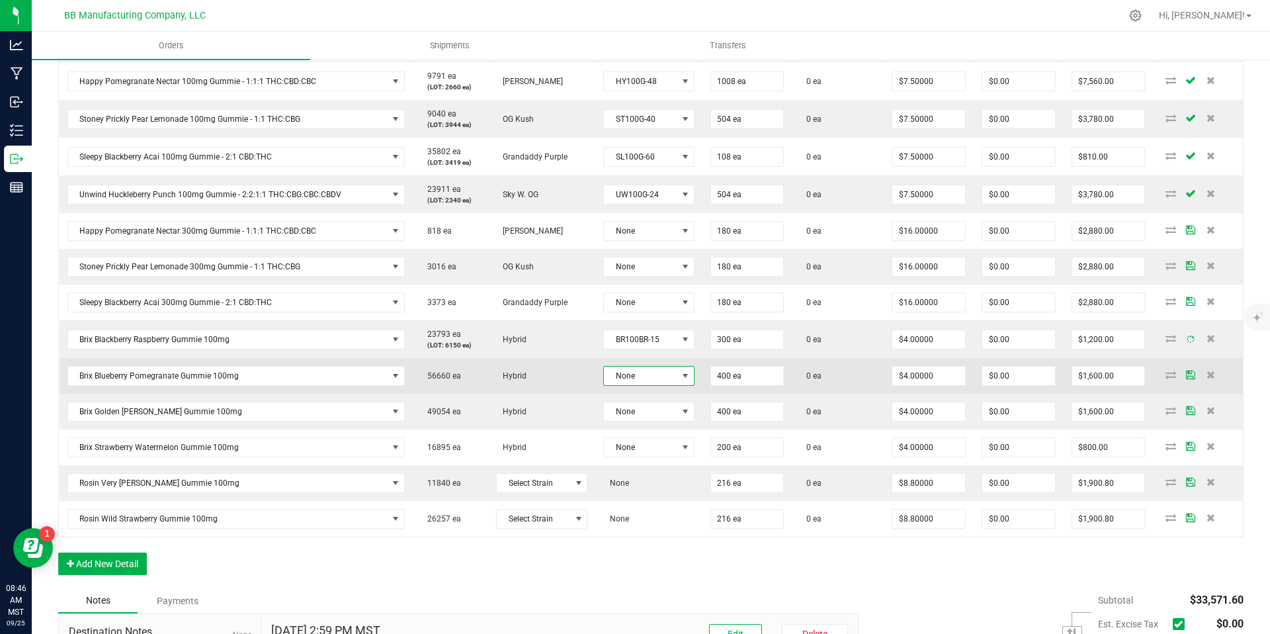
click at [637, 366] on span "None" at bounding box center [648, 376] width 91 height 20
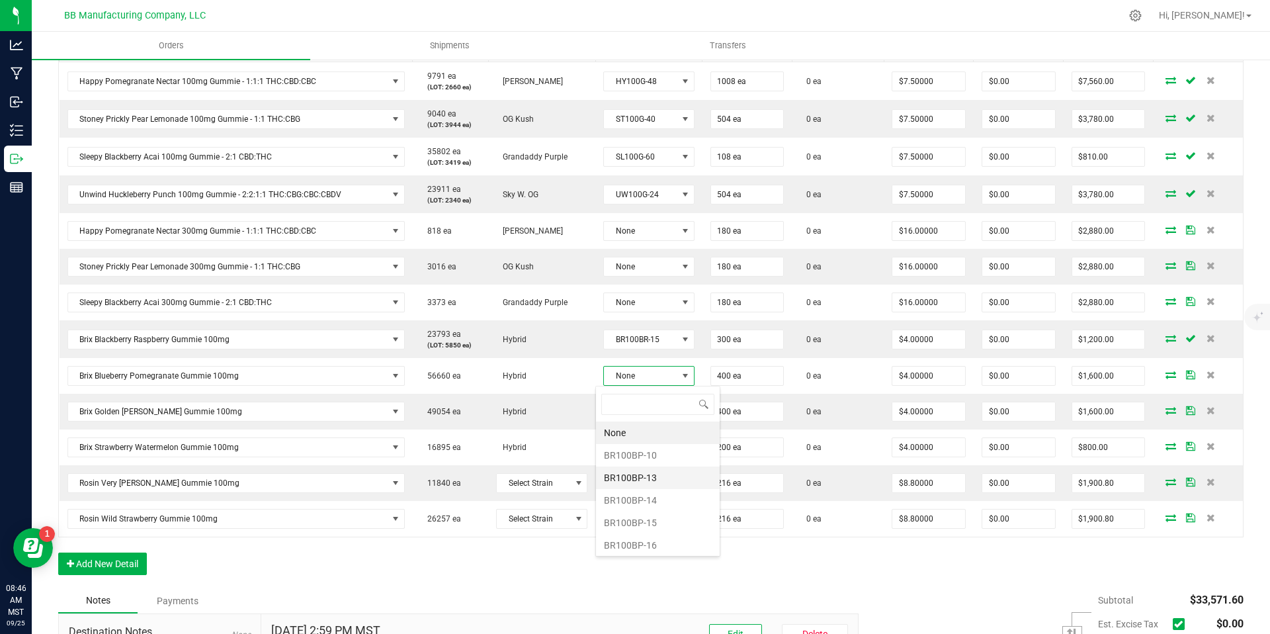
click at [643, 477] on li "BR100BP-13" at bounding box center [658, 477] width 124 height 22
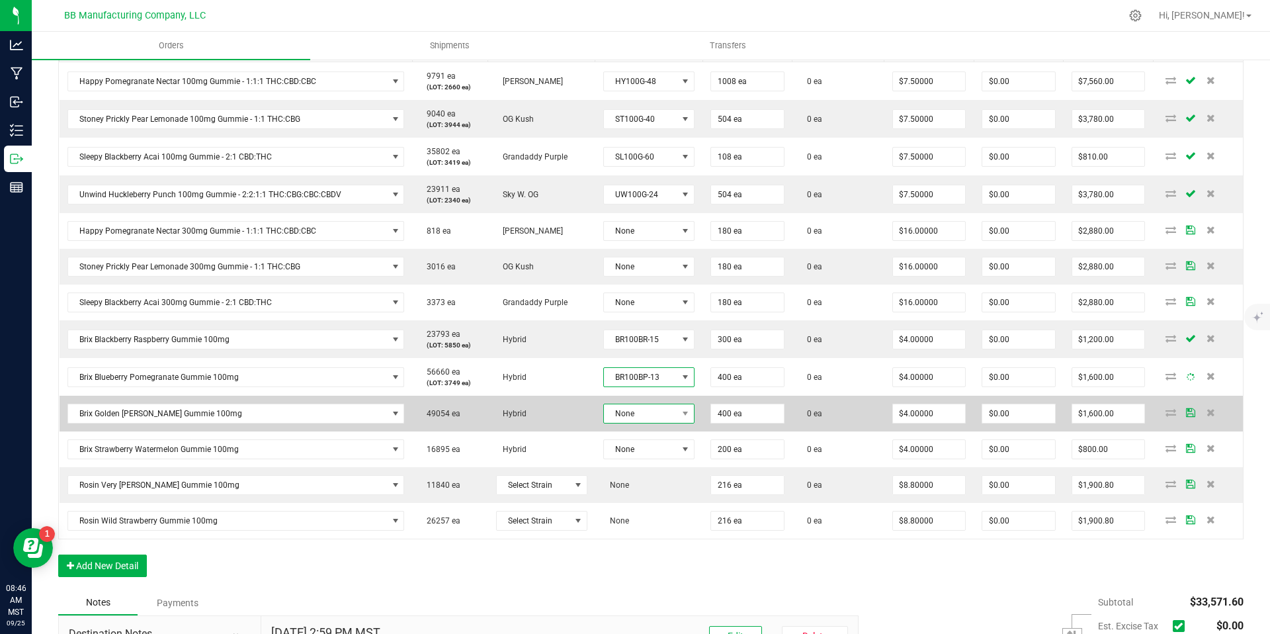
click at [643, 412] on span "None" at bounding box center [640, 413] width 73 height 19
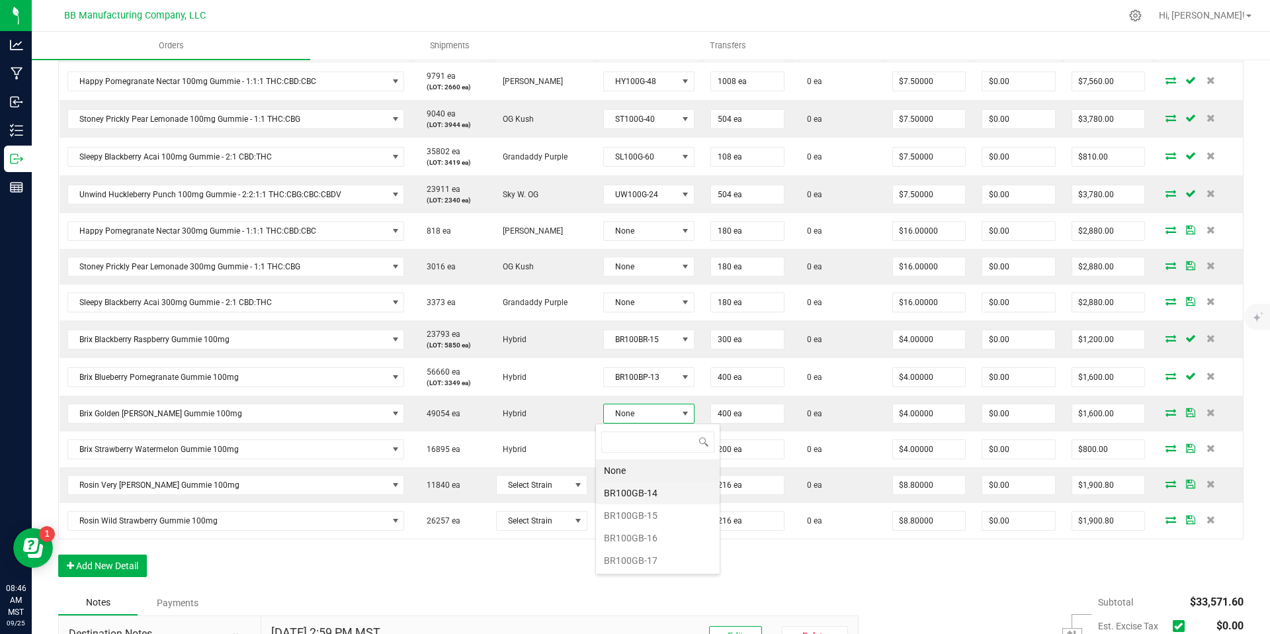
click at [644, 491] on li "BR100GB-14" at bounding box center [658, 492] width 124 height 22
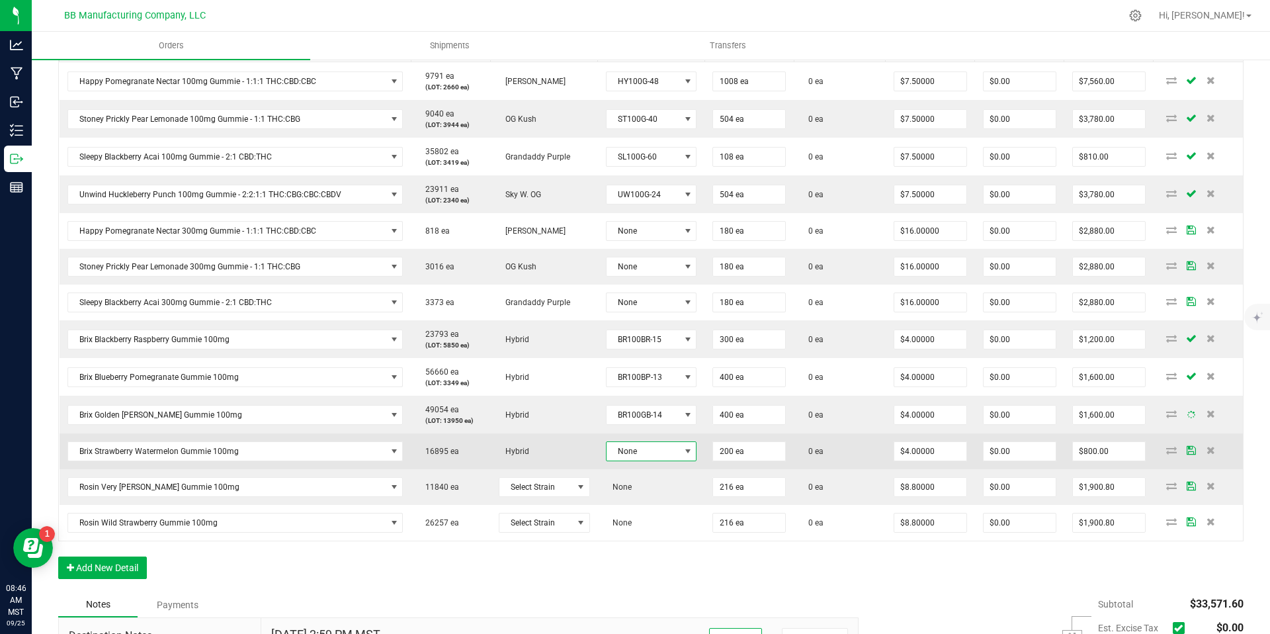
click at [647, 452] on span "None" at bounding box center [642, 451] width 73 height 19
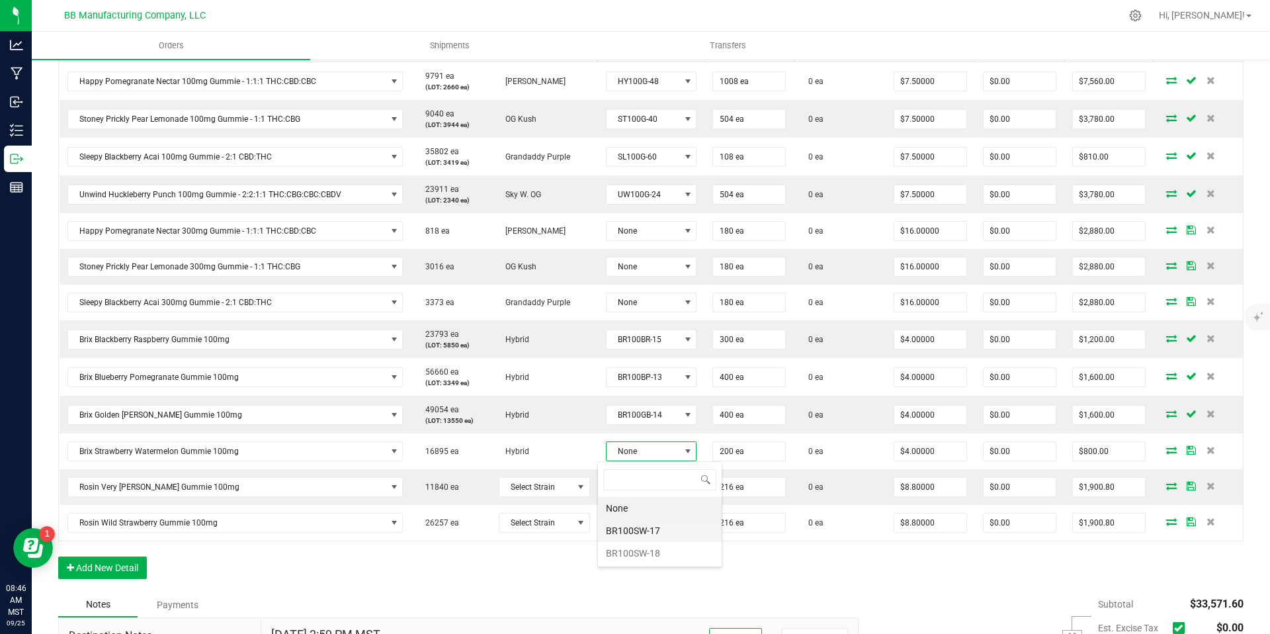
click at [647, 524] on li "BR100SW-17" at bounding box center [660, 530] width 124 height 22
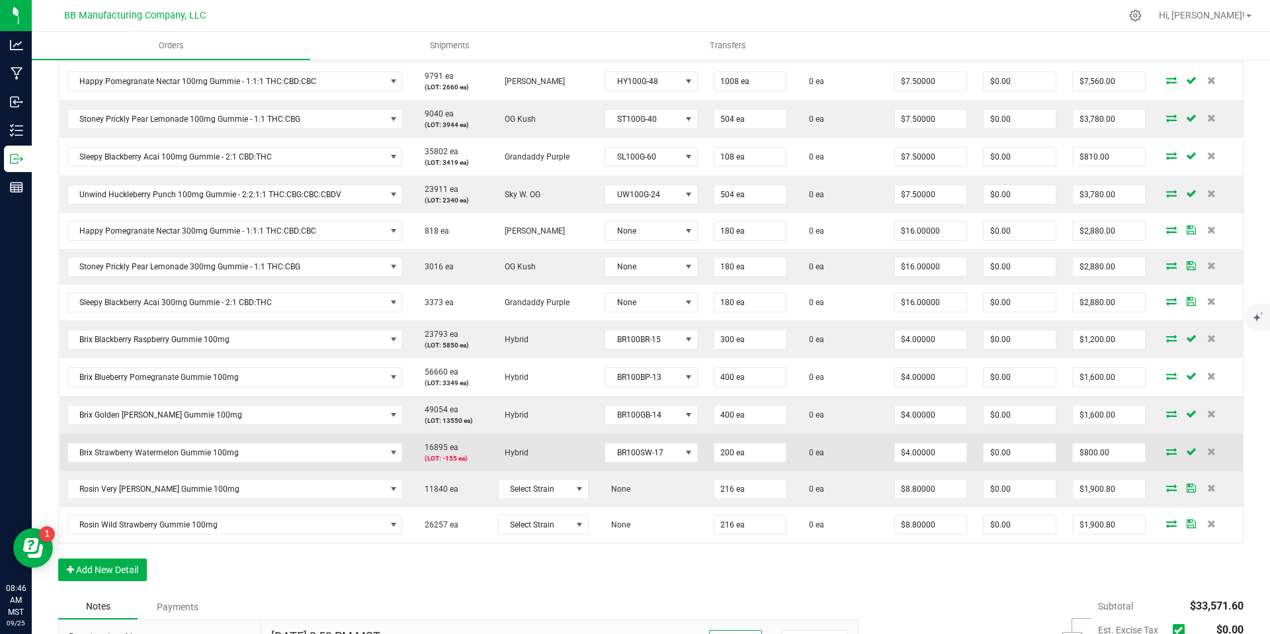
click at [642, 466] on td "BR100SW-17" at bounding box center [650, 452] width 109 height 38
click at [653, 453] on span "BR100SW-17" at bounding box center [642, 452] width 75 height 19
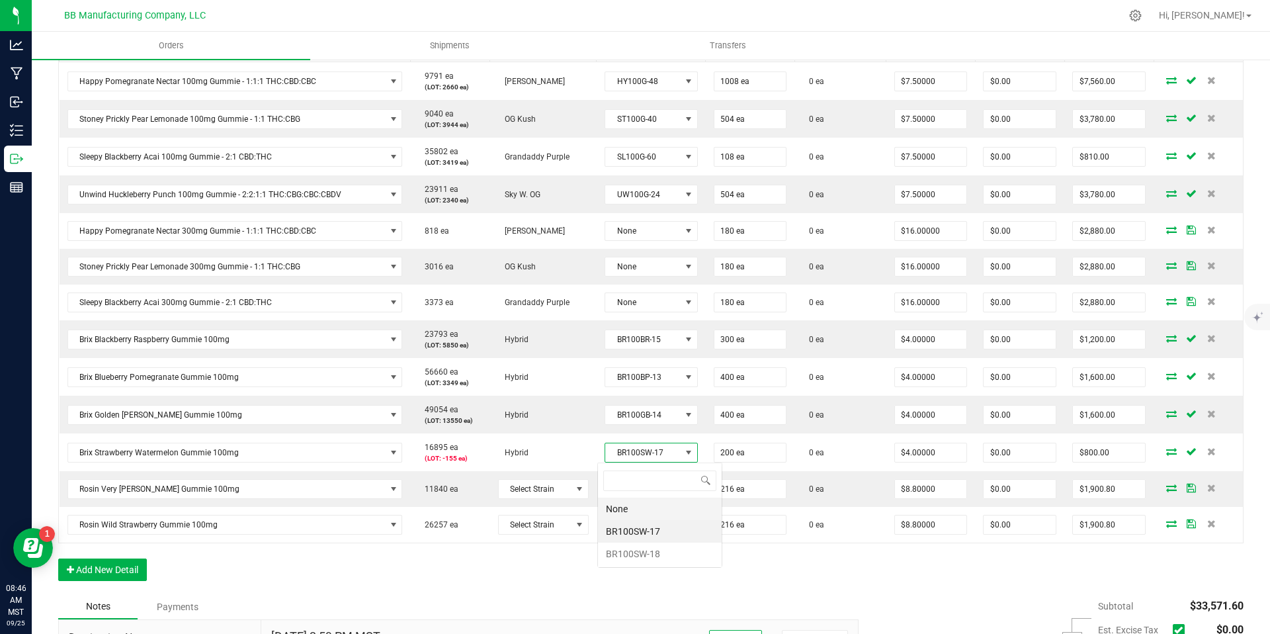
scroll to position [20, 93]
click at [649, 554] on li "BR100SW-18" at bounding box center [660, 553] width 124 height 22
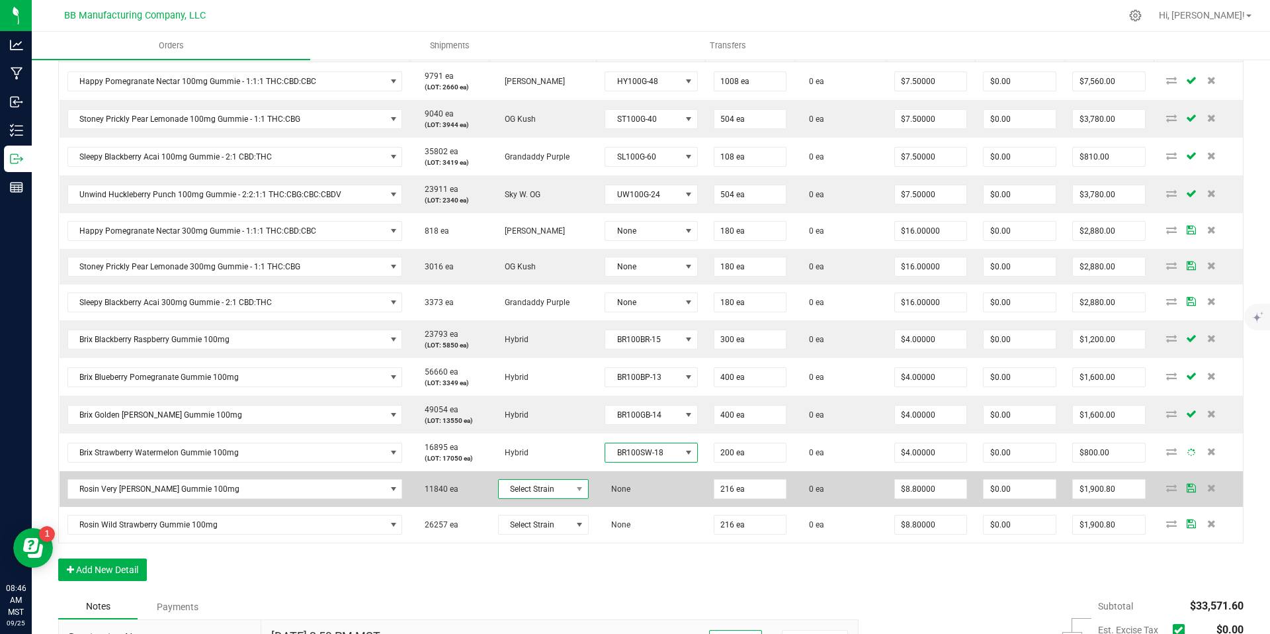
click at [552, 485] on span "Select Strain" at bounding box center [535, 488] width 73 height 19
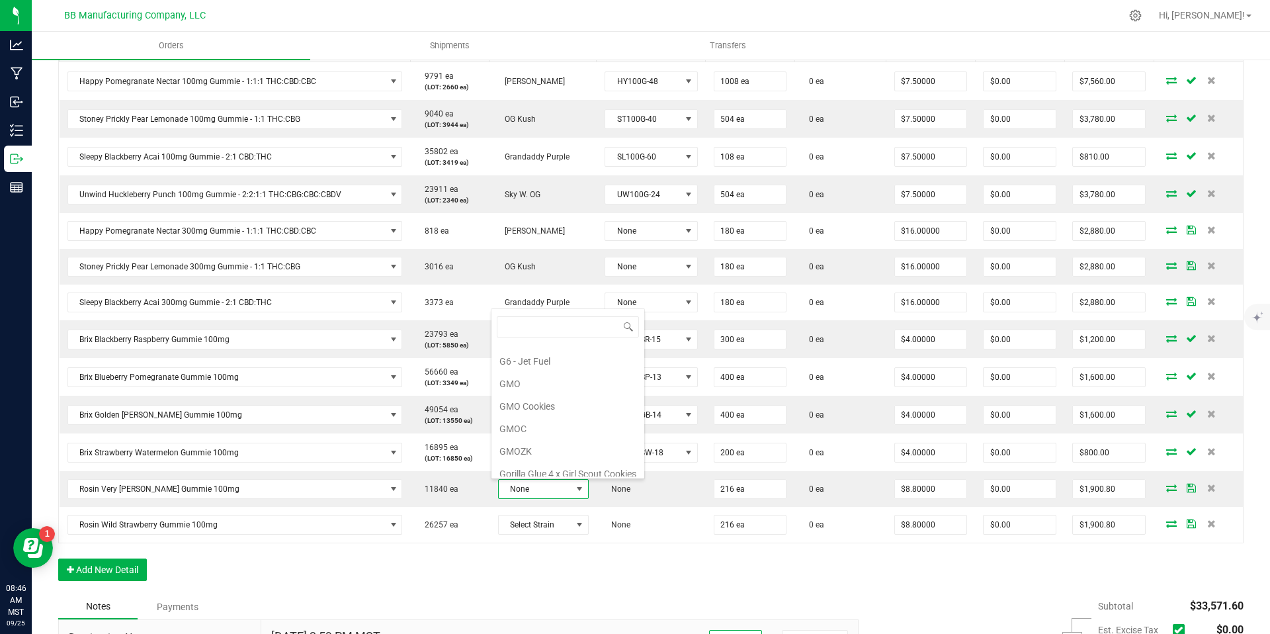
scroll to position [220, 0]
click at [544, 425] on li "GMOC" at bounding box center [567, 428] width 153 height 22
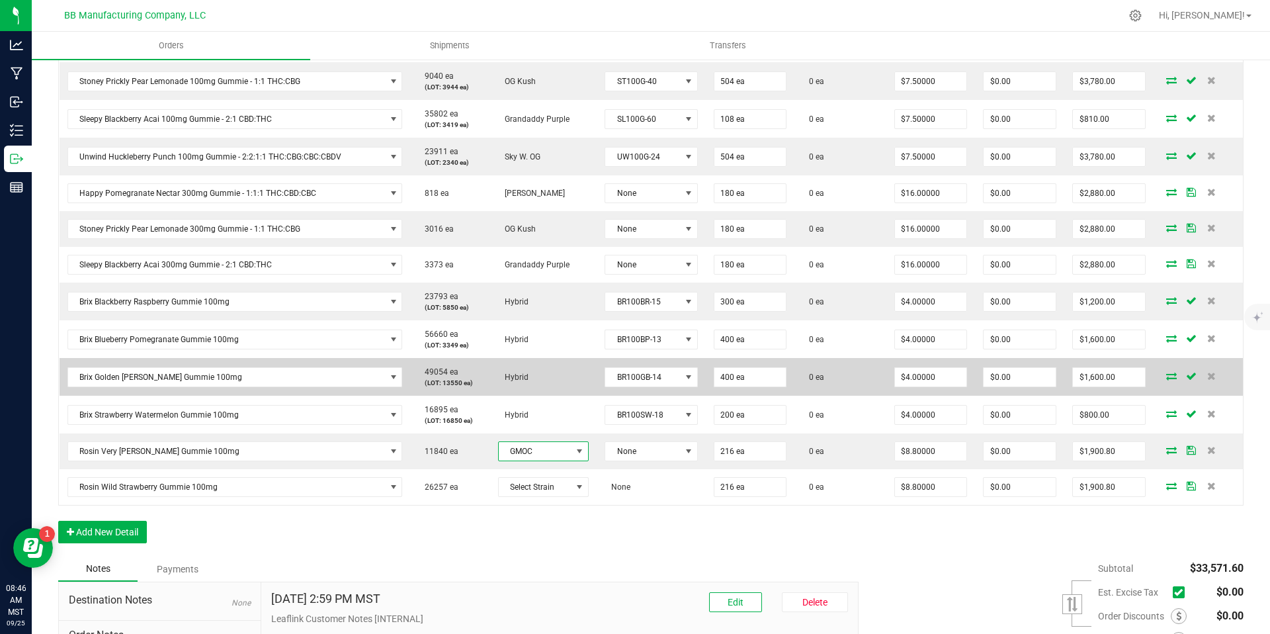
scroll to position [452, 0]
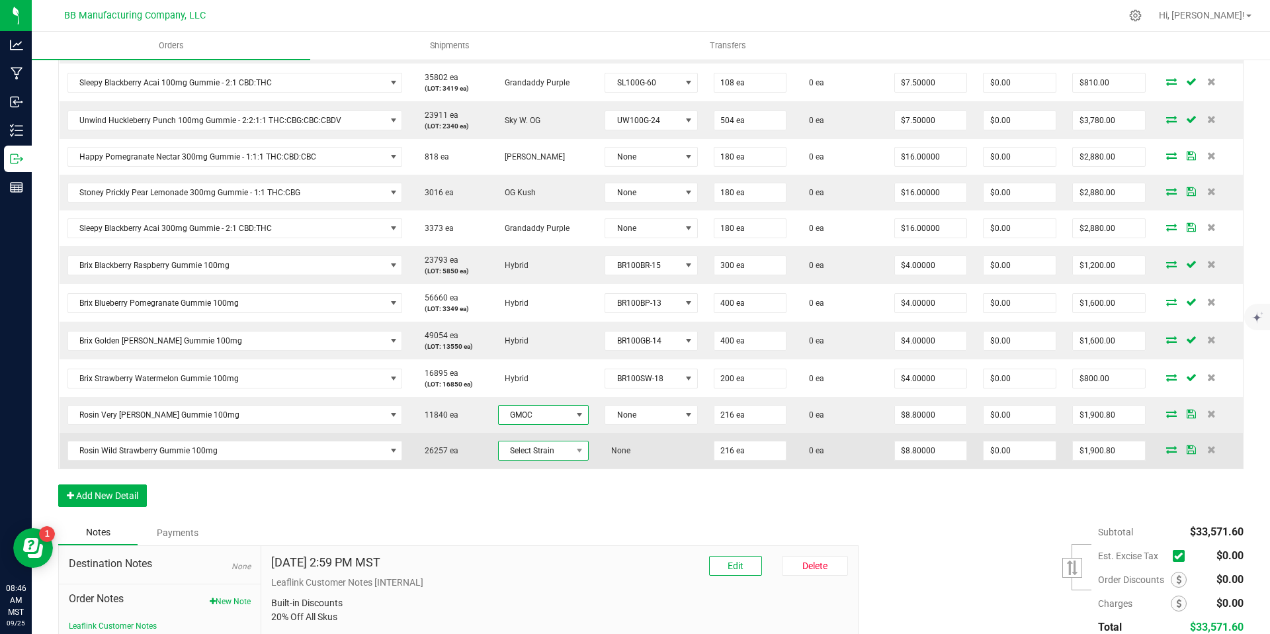
click at [546, 441] on span "Select Strain" at bounding box center [535, 450] width 73 height 19
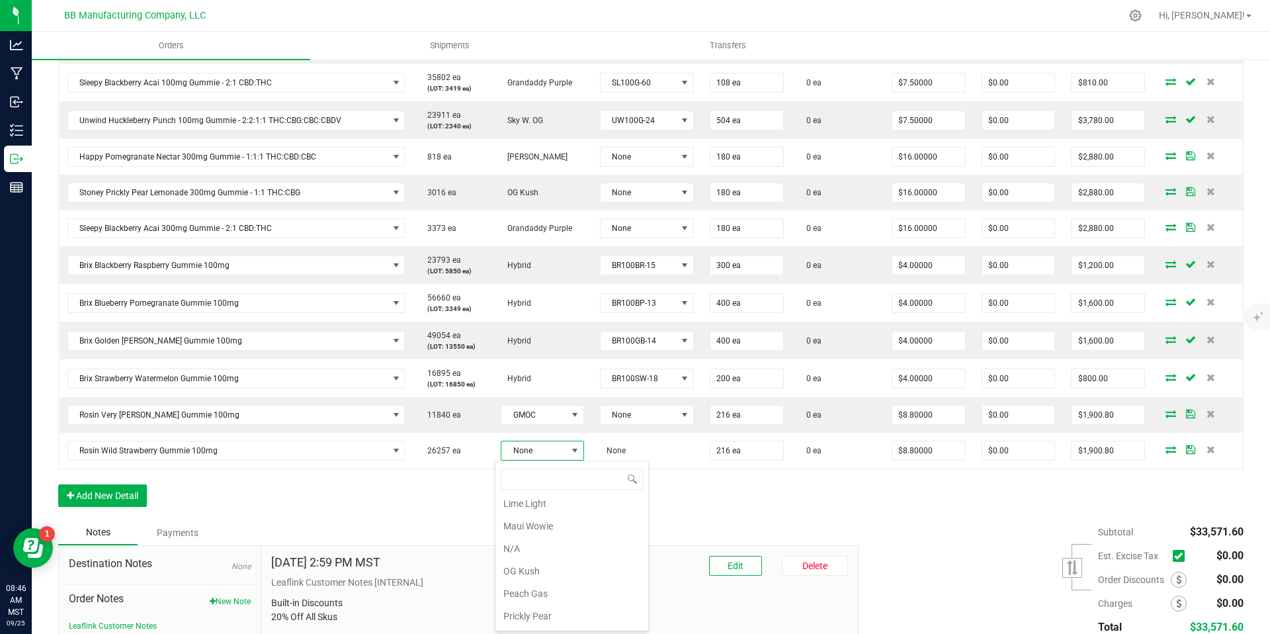
scroll to position [546, 0]
click at [541, 594] on li "Peach Gas" at bounding box center [571, 590] width 153 height 22
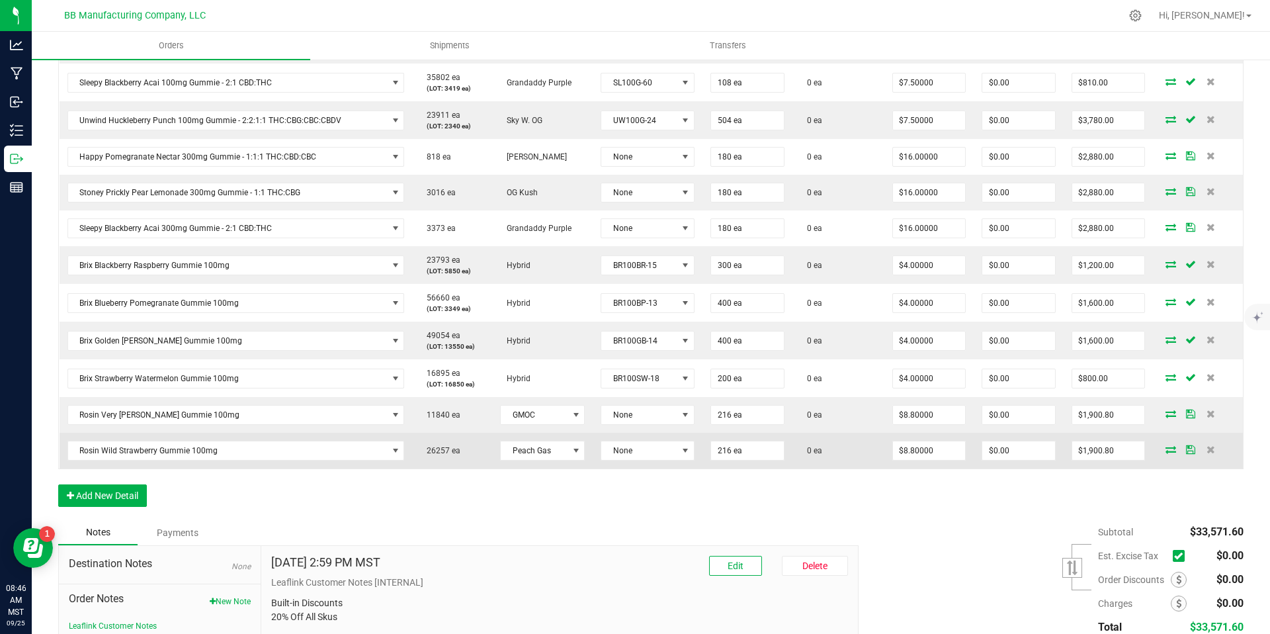
click at [637, 433] on td "None" at bounding box center [648, 450] width 110 height 36
click at [638, 442] on span "None" at bounding box center [639, 450] width 76 height 19
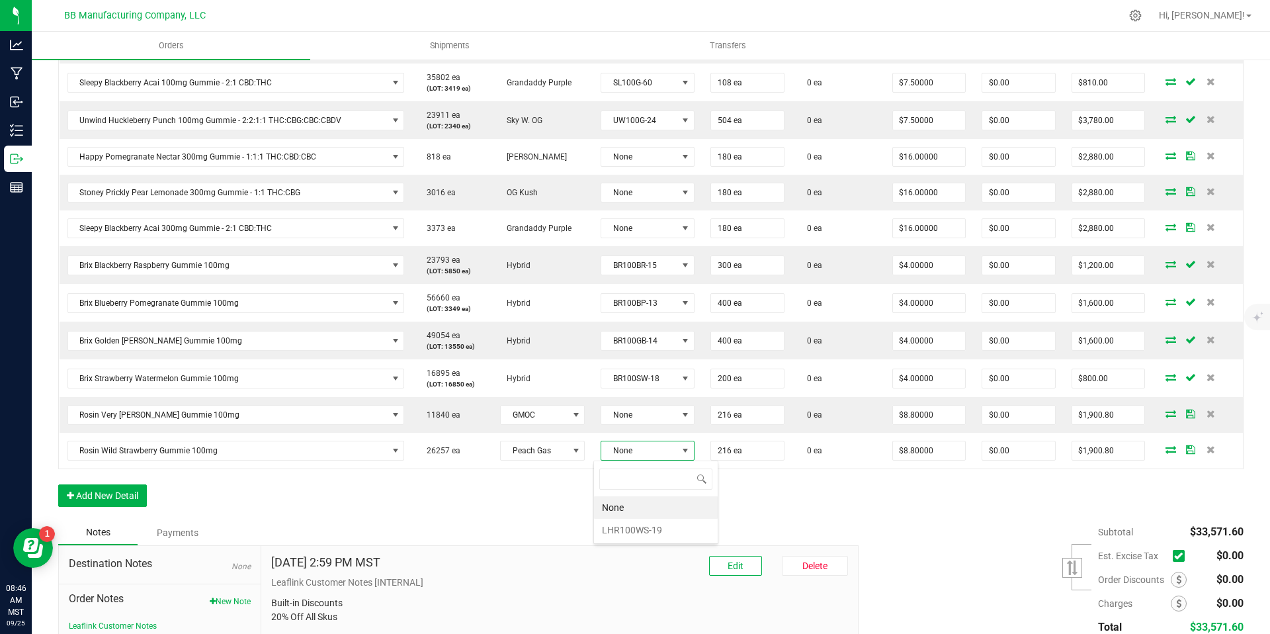
scroll to position [20, 93]
click at [643, 526] on li "LHR100WS-19" at bounding box center [656, 529] width 124 height 22
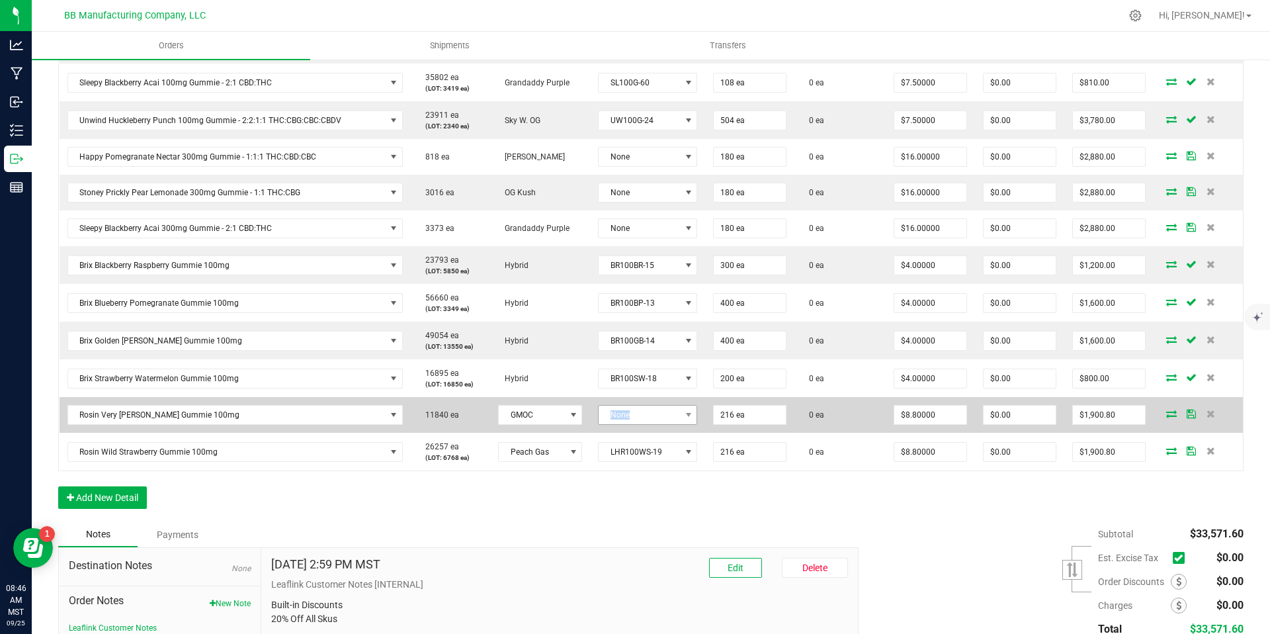
drag, startPoint x: 632, startPoint y: 399, endPoint x: 634, endPoint y: 413, distance: 13.9
click at [634, 413] on td "None" at bounding box center [647, 415] width 115 height 36
click at [634, 413] on span "None" at bounding box center [638, 414] width 81 height 19
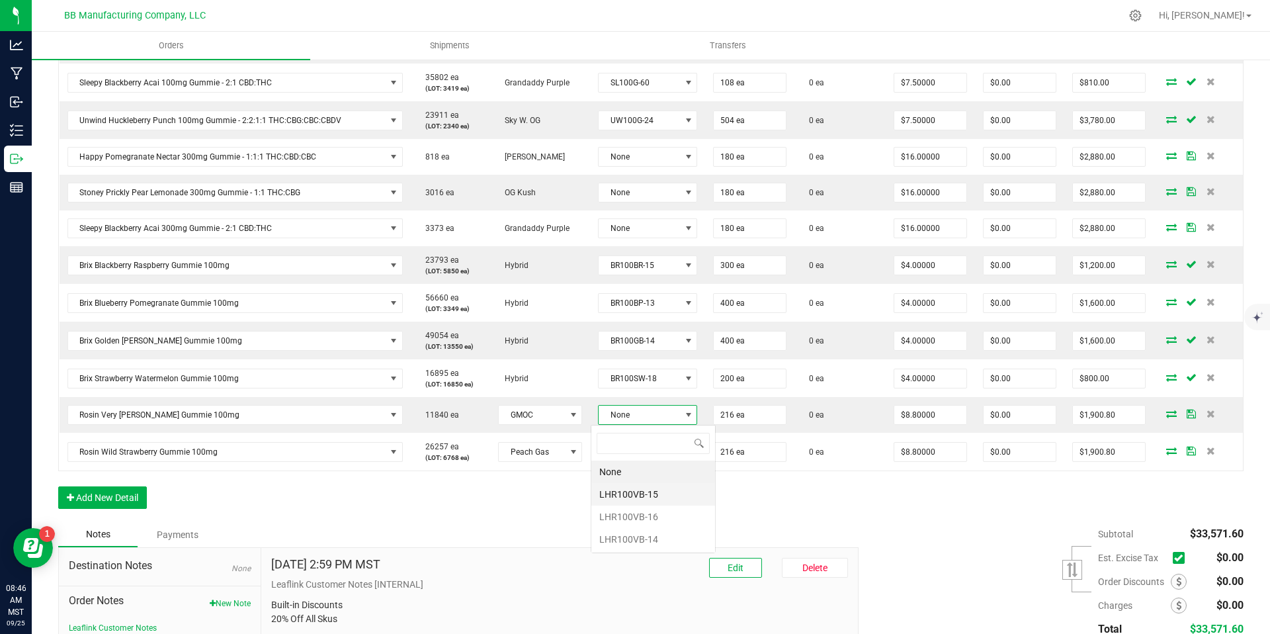
scroll to position [20, 99]
click at [654, 499] on li "LHR100VB-15" at bounding box center [653, 494] width 124 height 22
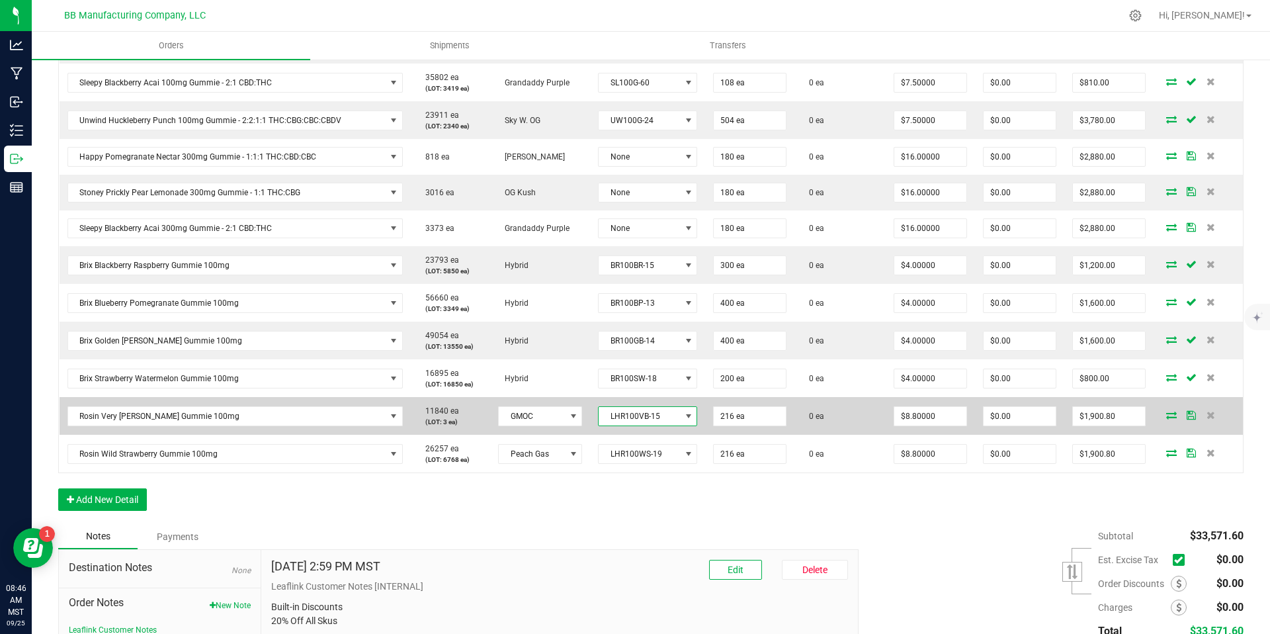
click at [646, 417] on span "LHR100VB-15" at bounding box center [638, 416] width 81 height 19
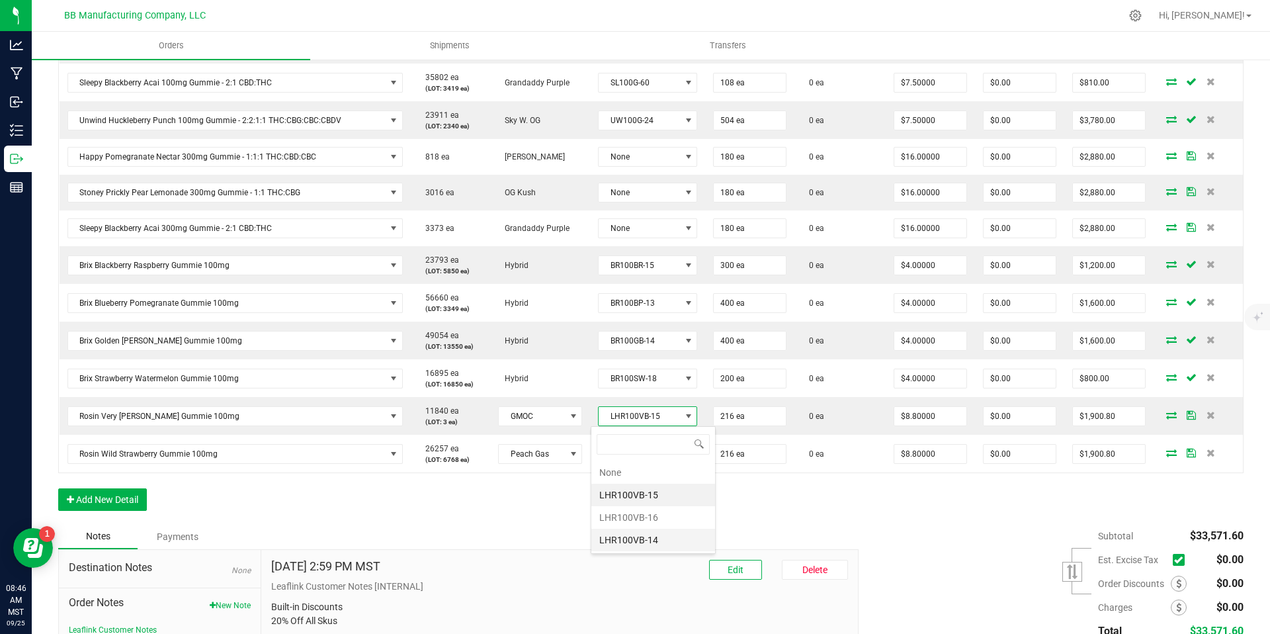
click at [649, 545] on li "LHR100VB-14" at bounding box center [653, 539] width 124 height 22
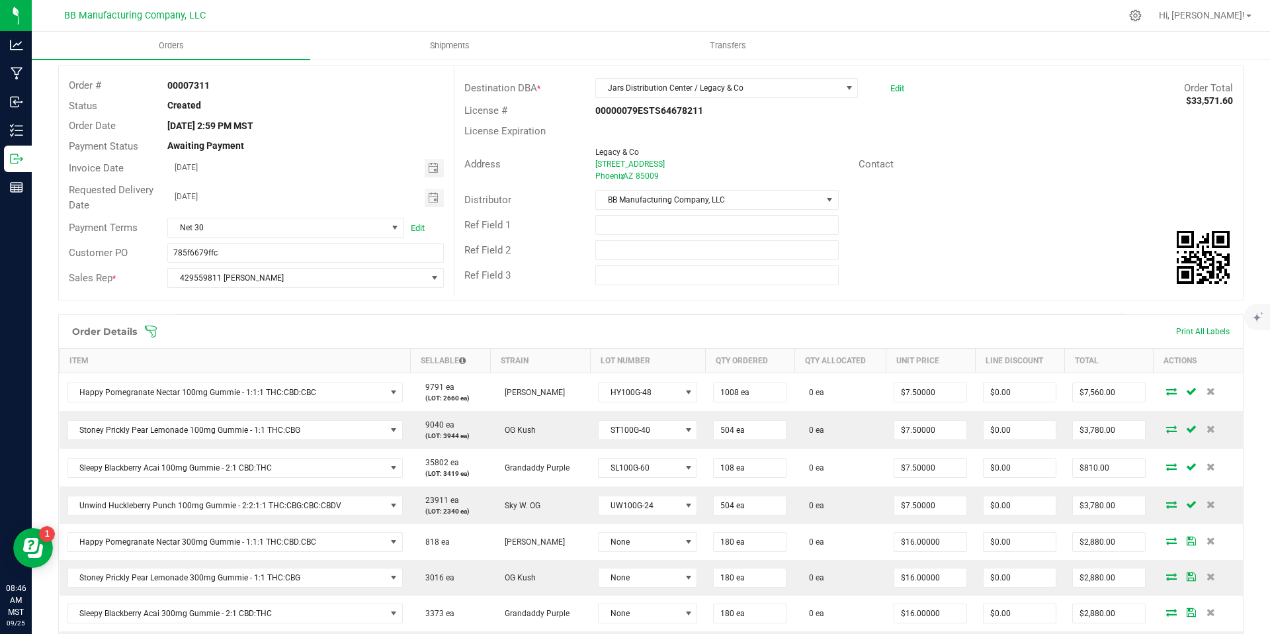
scroll to position [0, 0]
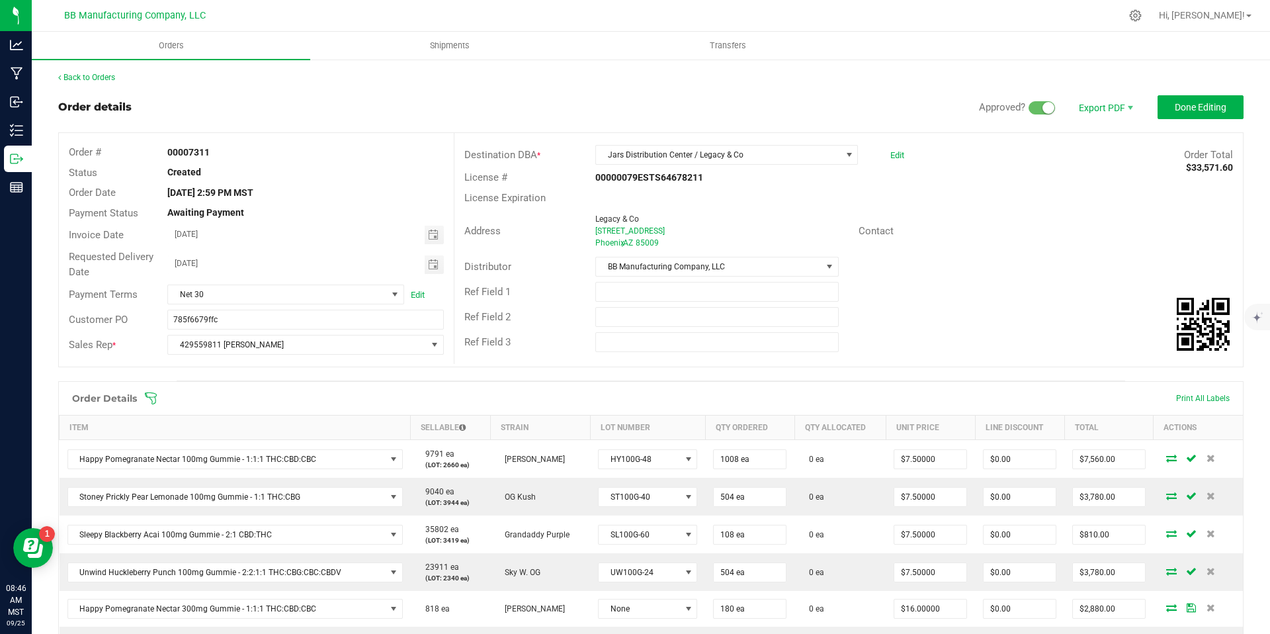
click at [1160, 91] on div "Back to Orders Order details Approved? Export PDF Done Editing Order # 00007311…" at bounding box center [650, 625] width 1185 height 1108
click at [1165, 96] on button "Done Editing" at bounding box center [1200, 107] width 86 height 24
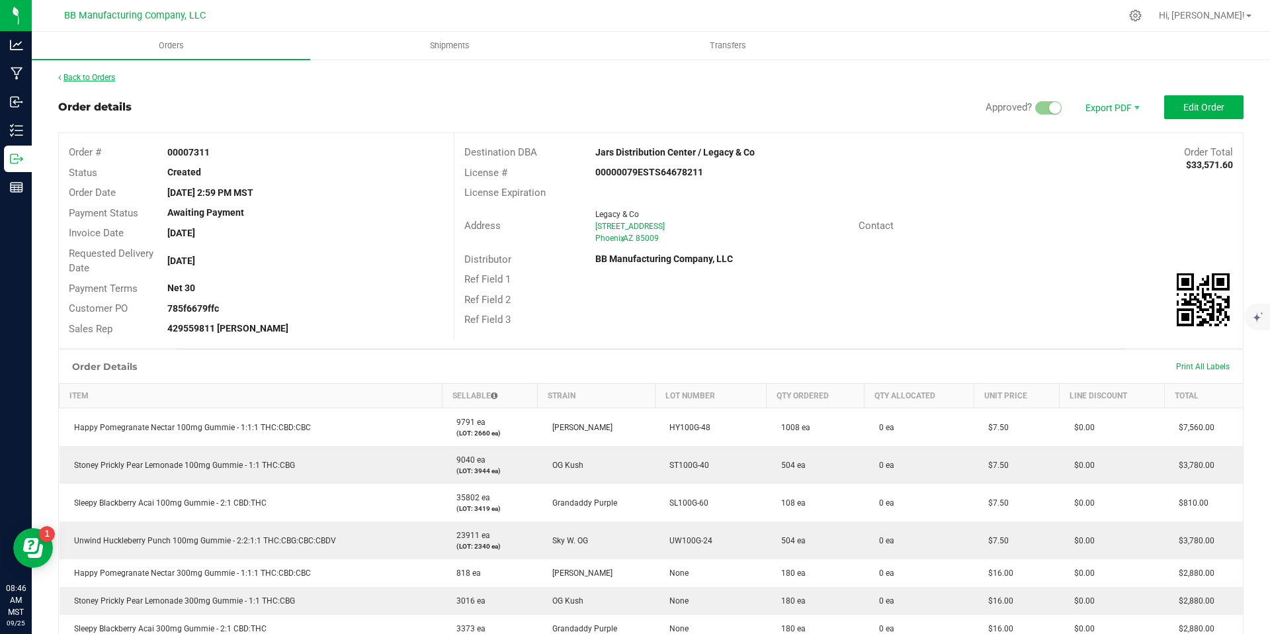
click at [79, 75] on link "Back to Orders" at bounding box center [86, 77] width 57 height 9
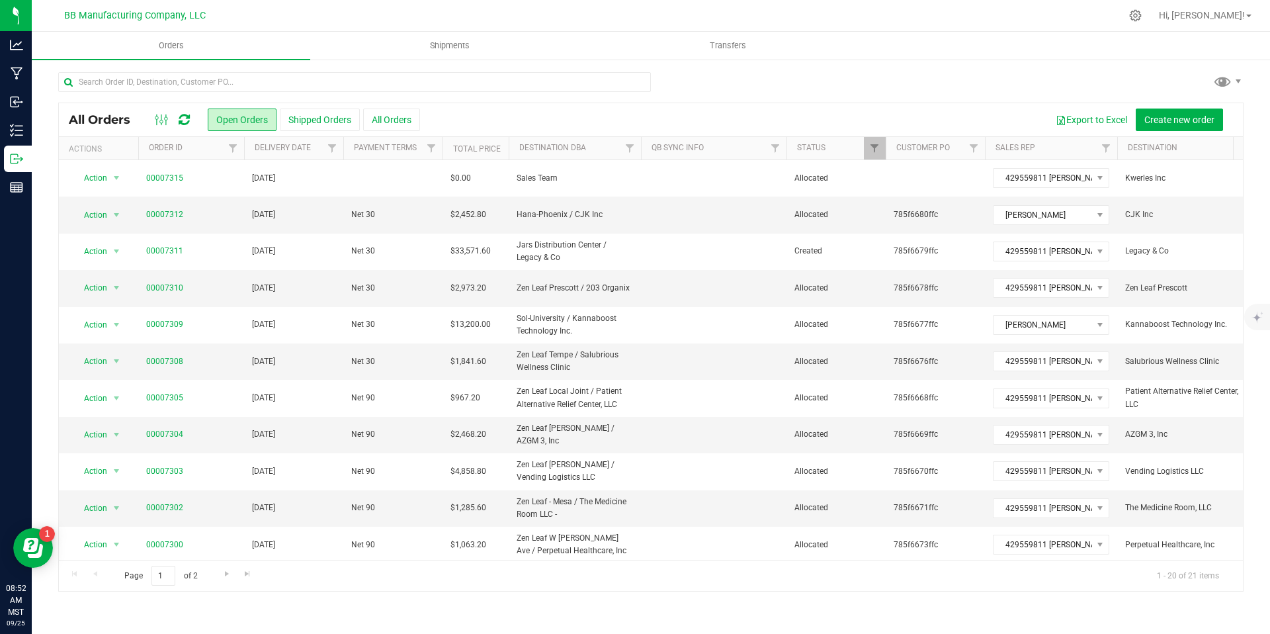
click at [185, 118] on icon at bounding box center [184, 119] width 11 height 13
